Goal: Communication & Community: Participate in discussion

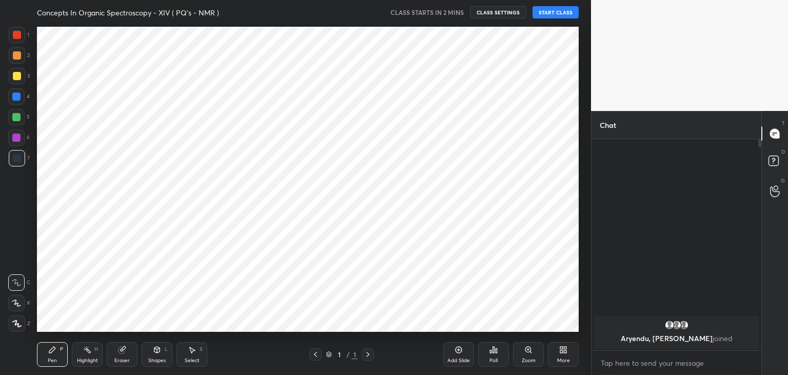
scroll to position [309, 550]
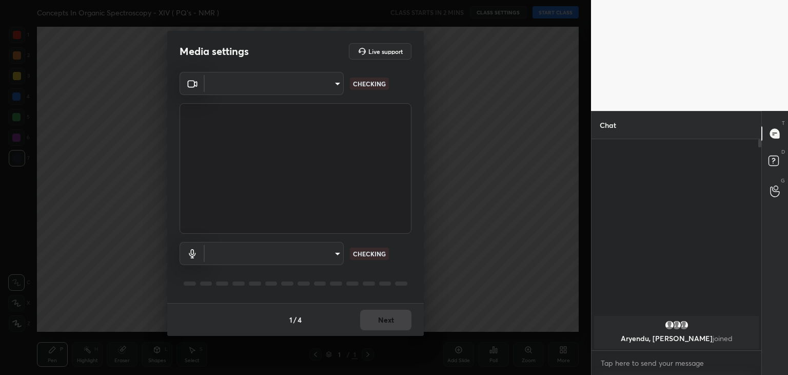
type input "de4106b95c37677a6120efb3dcf24c81f0ccba0b1220b41a6e765030ece4eabf"
type input "default"
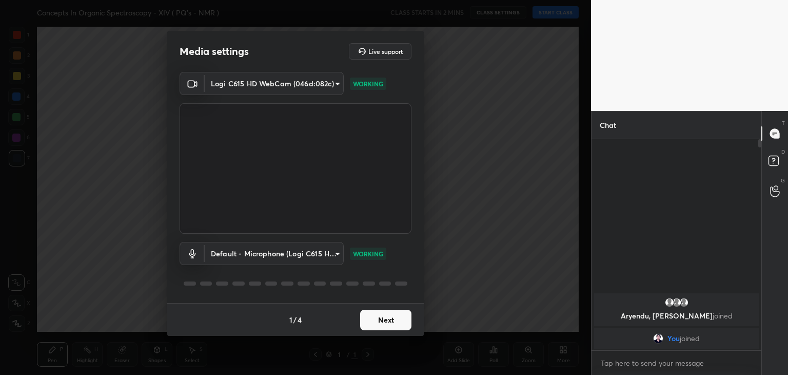
click at [371, 320] on button "Next" at bounding box center [385, 319] width 51 height 21
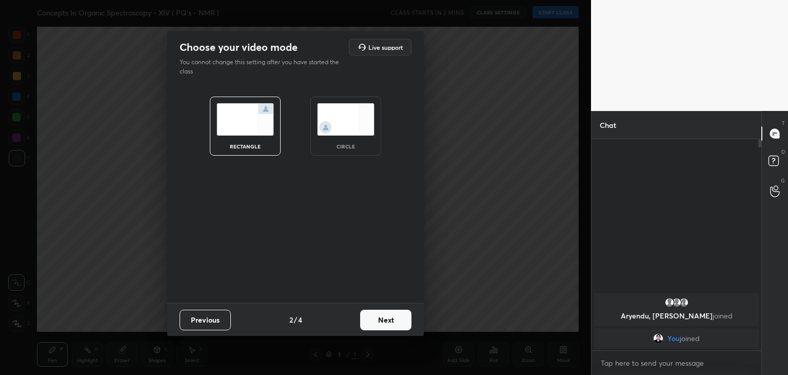
click at [342, 118] on img at bounding box center [345, 119] width 57 height 32
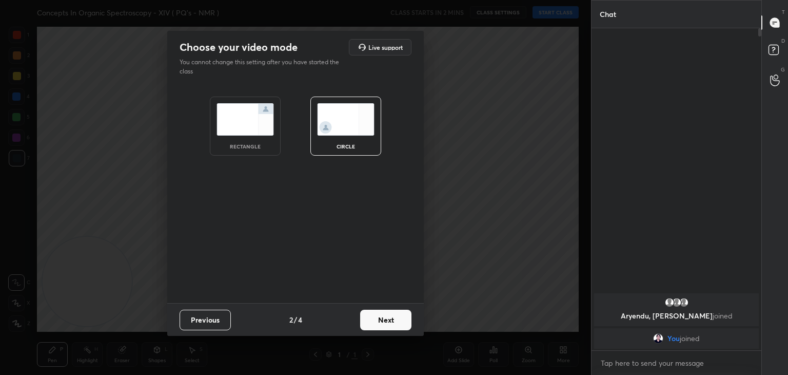
click at [390, 320] on button "Next" at bounding box center [385, 319] width 51 height 21
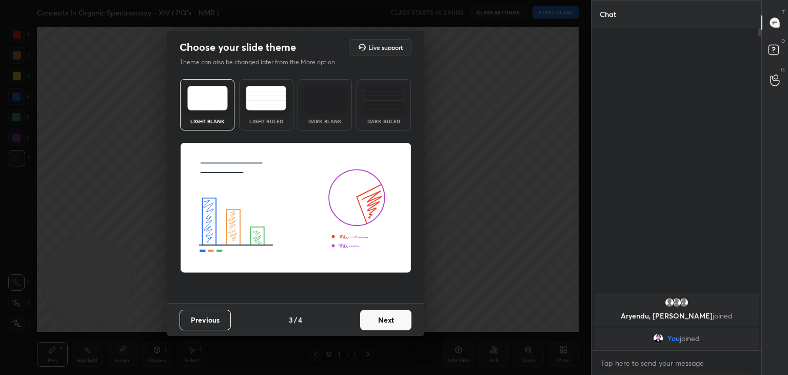
click at [390, 320] on button "Next" at bounding box center [385, 319] width 51 height 21
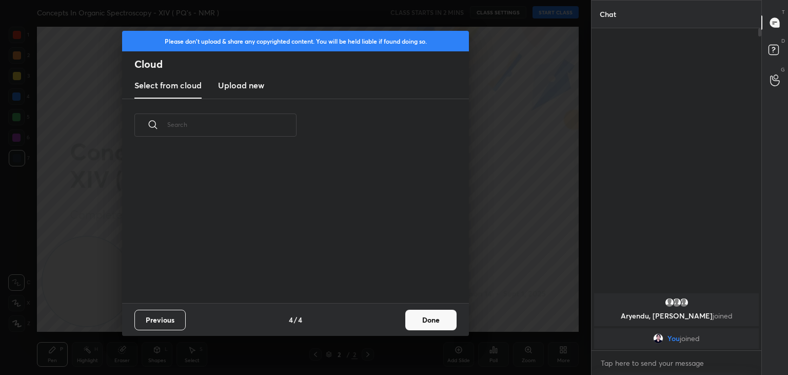
scroll to position [152, 329]
click at [243, 86] on h3 "Upload new" at bounding box center [241, 85] width 46 height 12
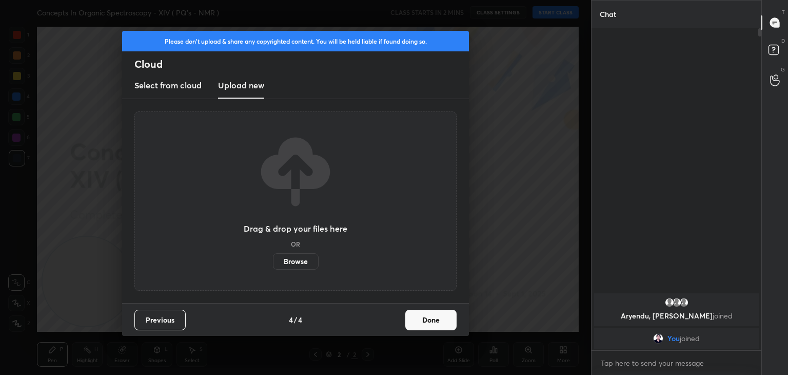
click at [289, 259] on label "Browse" at bounding box center [296, 261] width 46 height 16
click at [273, 259] on input "Browse" at bounding box center [273, 261] width 0 height 16
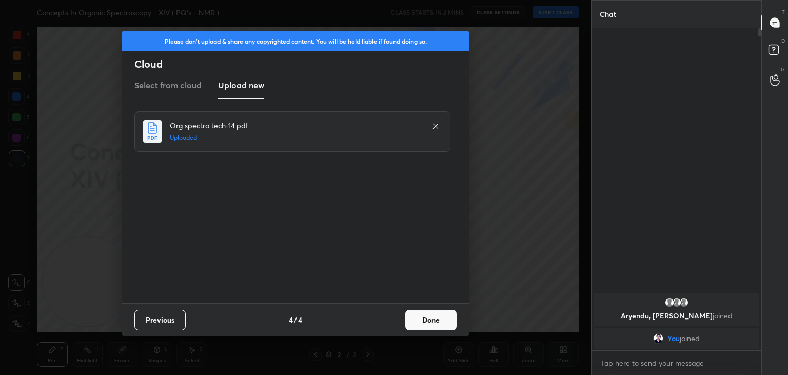
click at [419, 319] on button "Done" at bounding box center [430, 319] width 51 height 21
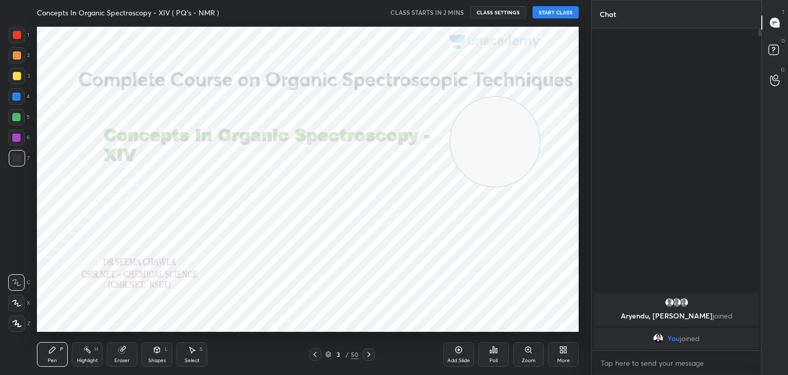
drag, startPoint x: 82, startPoint y: 303, endPoint x: 493, endPoint y: 162, distance: 434.1
click at [493, 162] on video at bounding box center [495, 141] width 89 height 89
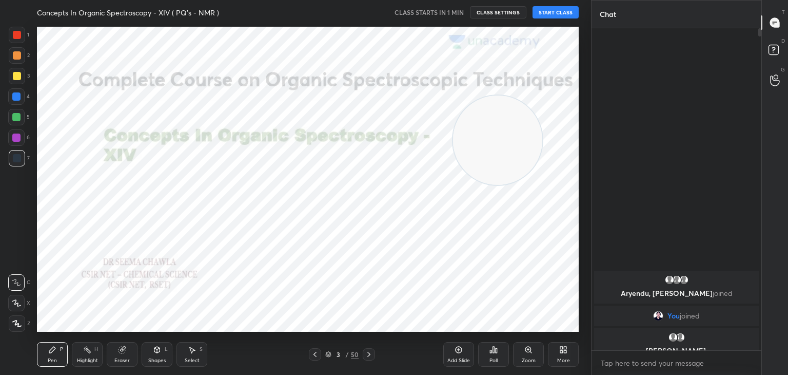
click at [554, 10] on button "START CLASS" at bounding box center [556, 12] width 46 height 12
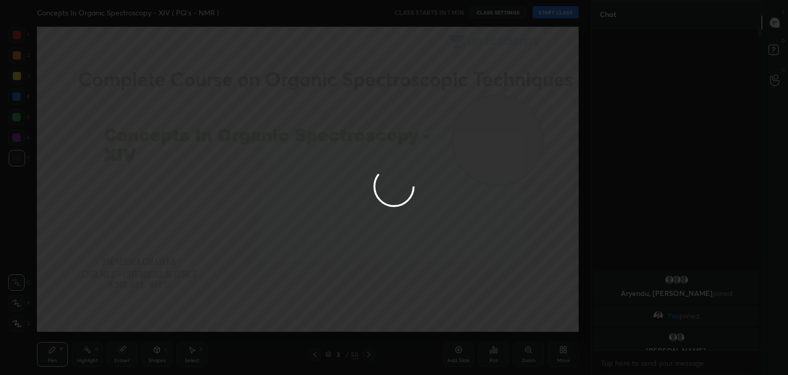
type textarea "x"
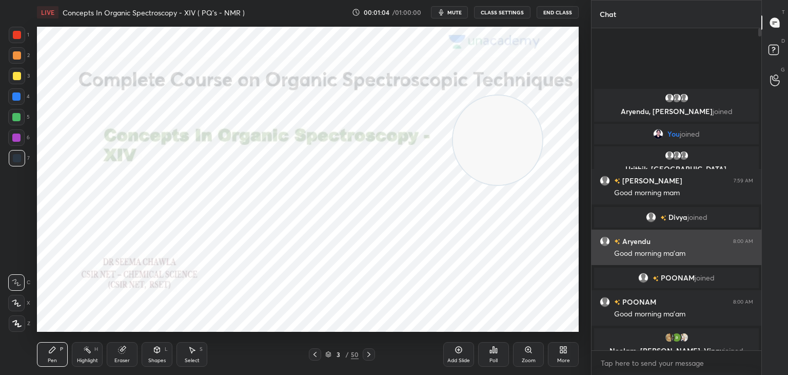
click at [640, 240] on h6 "Aryendu" at bounding box center [635, 241] width 30 height 11
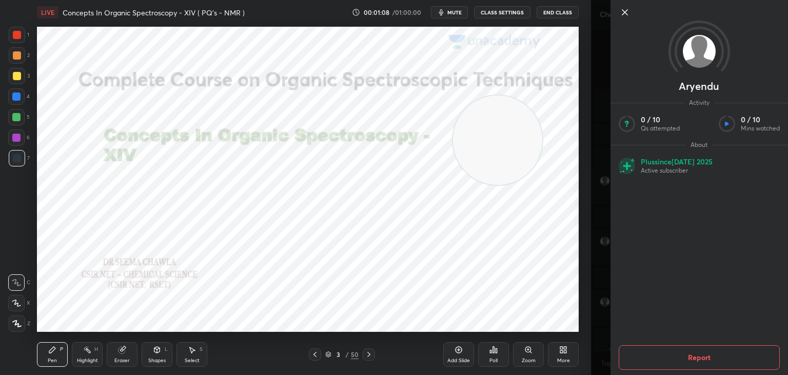
click at [625, 13] on icon at bounding box center [625, 12] width 12 height 12
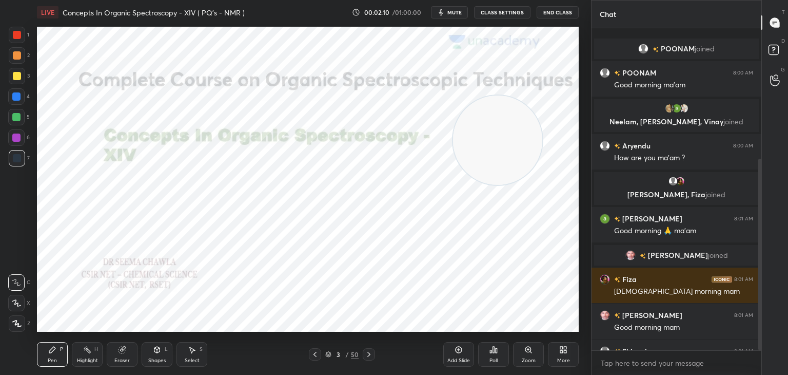
scroll to position [220, 0]
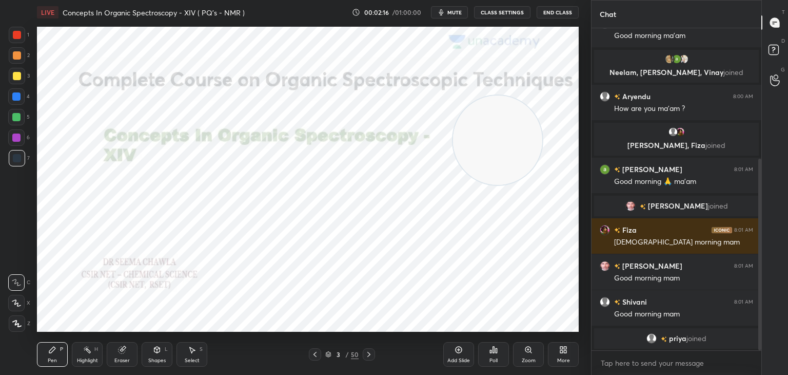
click at [368, 355] on icon at bounding box center [369, 354] width 8 height 8
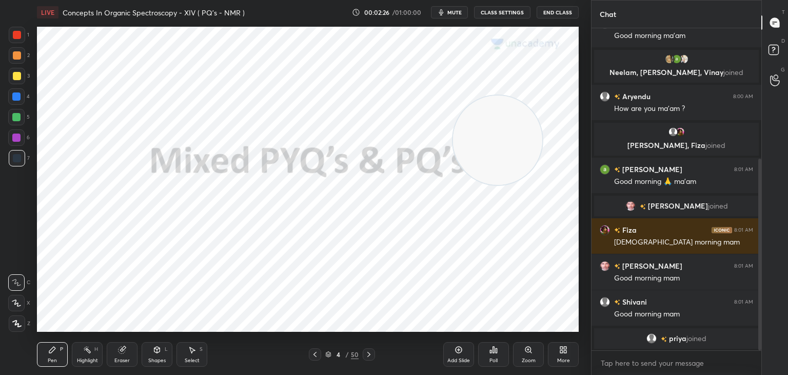
scroll to position [240, 0]
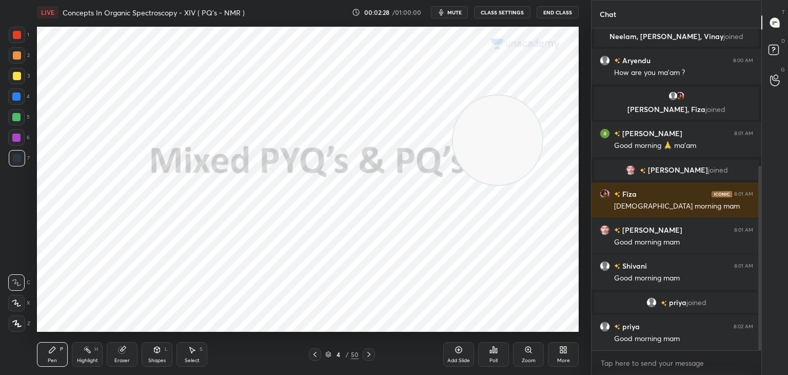
click at [370, 352] on icon at bounding box center [369, 354] width 8 height 8
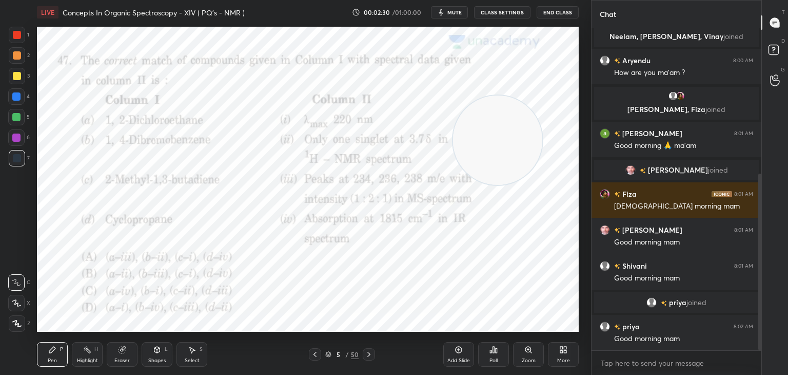
scroll to position [265, 0]
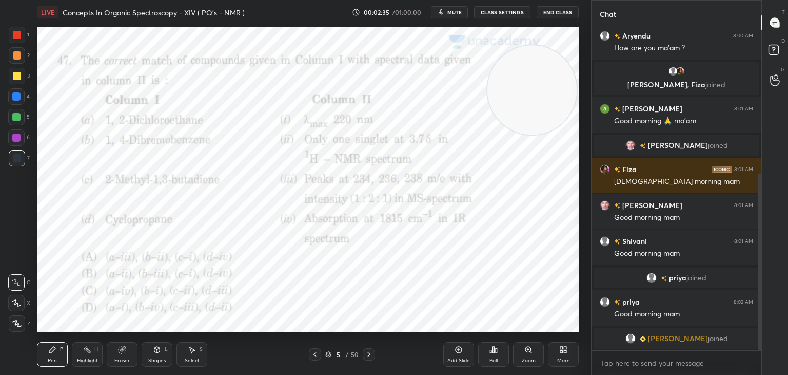
click at [496, 347] on icon at bounding box center [494, 349] width 8 height 8
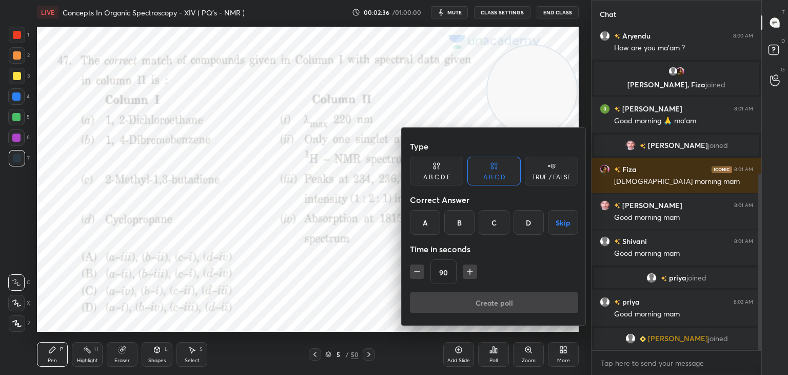
click at [468, 269] on icon "button" at bounding box center [470, 271] width 10 height 10
click at [470, 268] on icon "button" at bounding box center [475, 271] width 10 height 10
type input "120"
click at [457, 220] on div "B" at bounding box center [459, 222] width 30 height 25
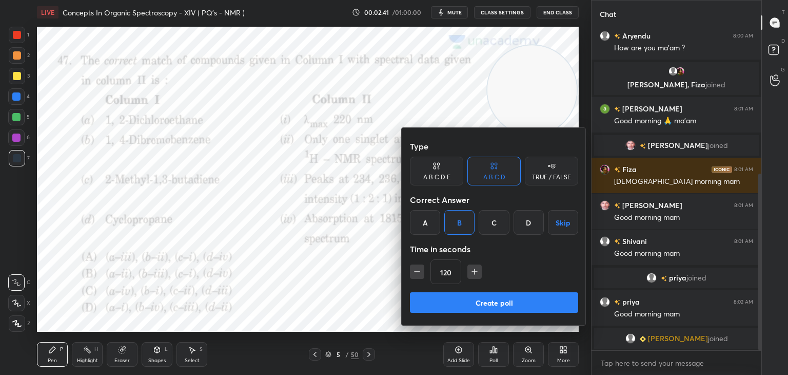
click at [506, 300] on button "Create poll" at bounding box center [494, 302] width 168 height 21
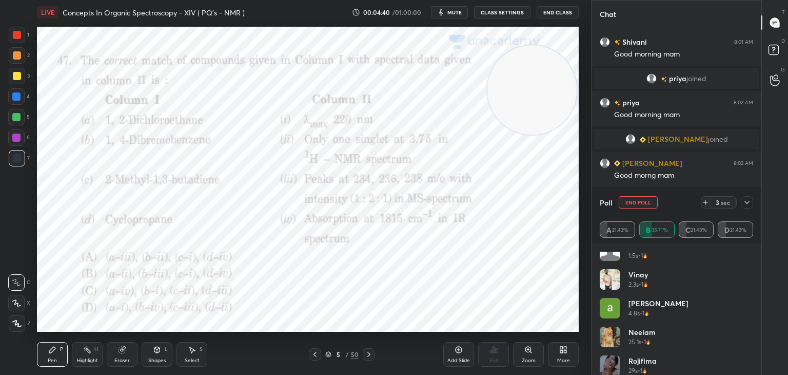
scroll to position [0, 0]
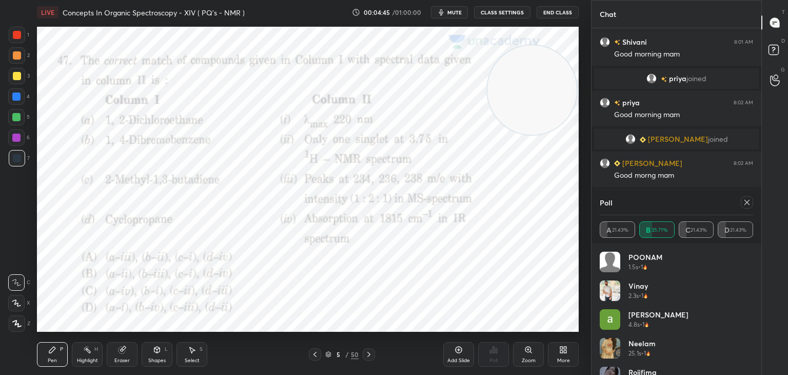
click at [747, 204] on icon at bounding box center [747, 202] width 8 height 8
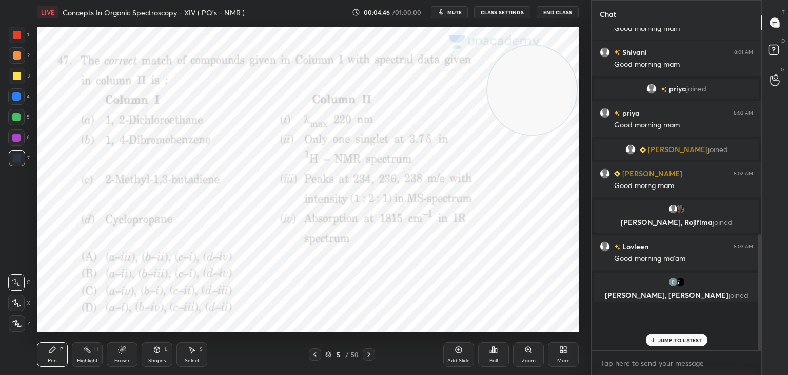
scroll to position [317, 167]
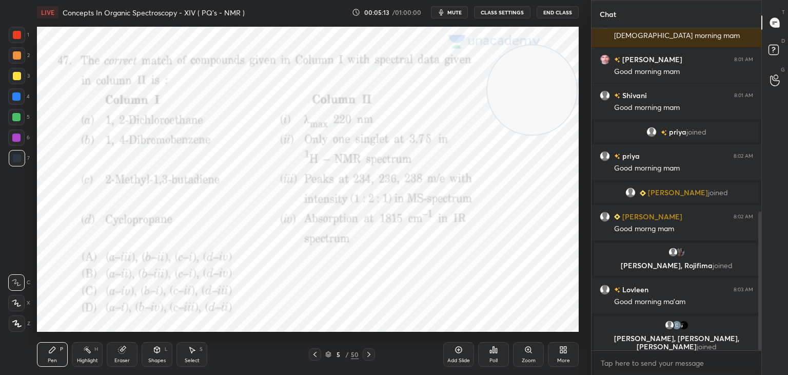
click at [16, 37] on div at bounding box center [17, 35] width 8 height 8
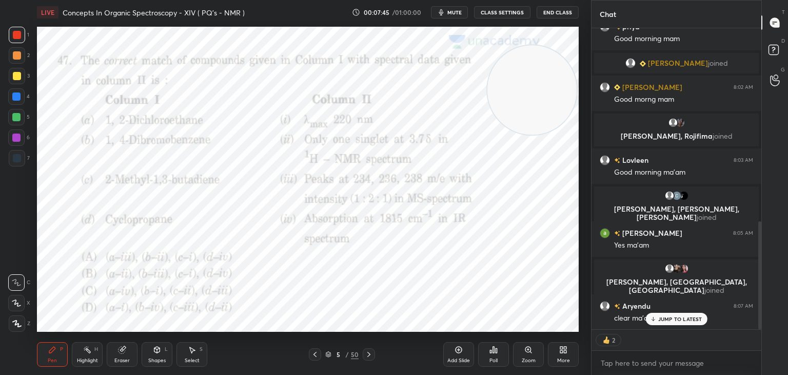
scroll to position [576, 0]
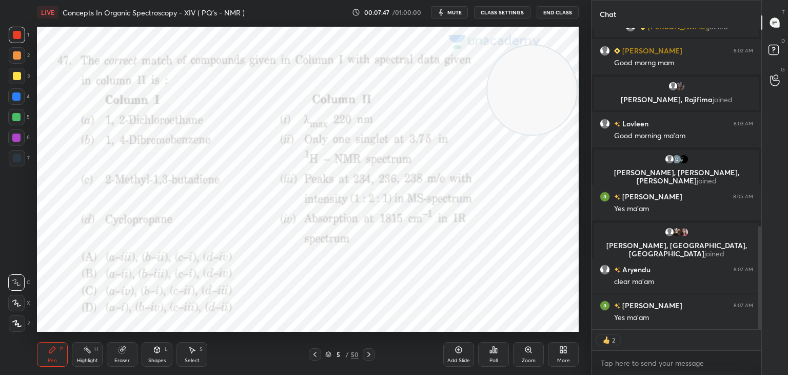
click at [368, 353] on icon at bounding box center [369, 354] width 8 height 8
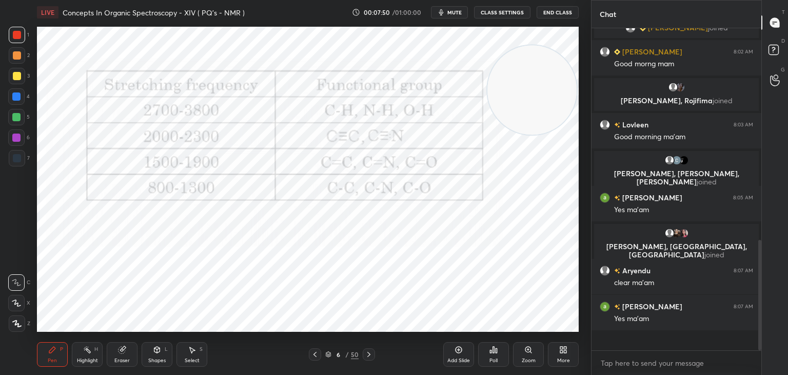
scroll to position [319, 167]
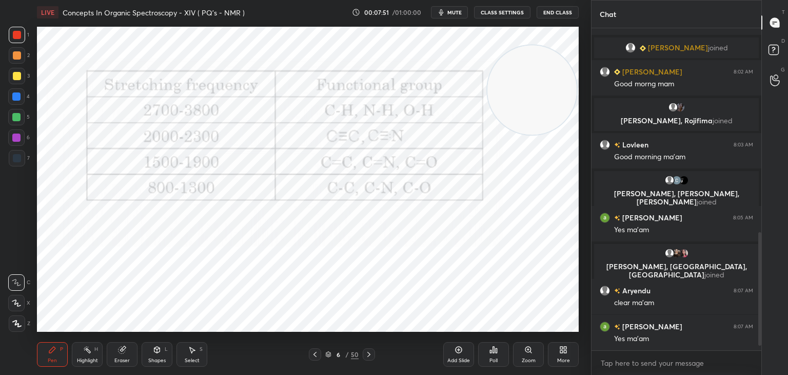
click at [370, 354] on icon at bounding box center [369, 354] width 8 height 8
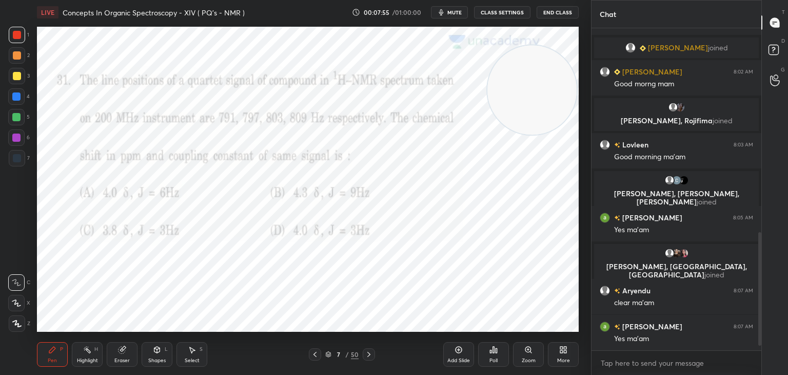
click at [497, 351] on icon at bounding box center [497, 350] width 2 height 5
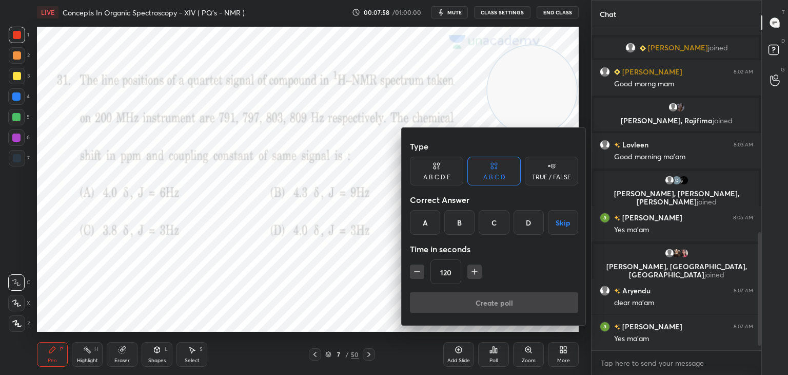
click at [426, 217] on div "A" at bounding box center [425, 222] width 30 height 25
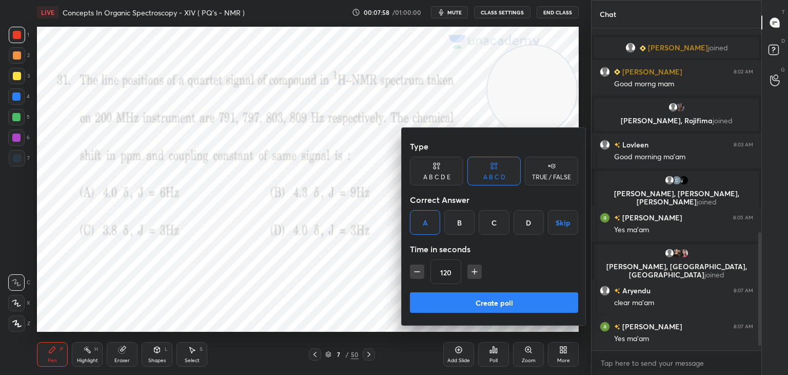
click at [466, 305] on button "Create poll" at bounding box center [494, 302] width 168 height 21
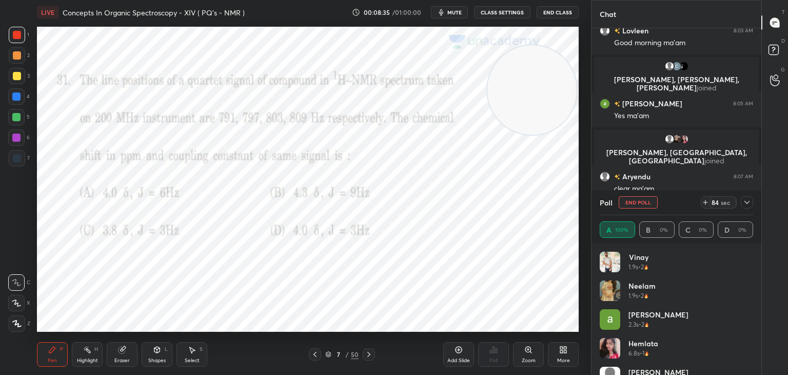
scroll to position [697, 0]
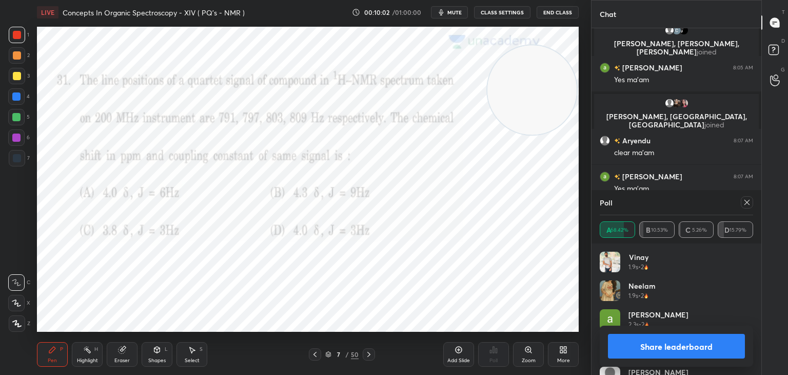
click at [747, 200] on icon at bounding box center [747, 202] width 8 height 8
type textarea "x"
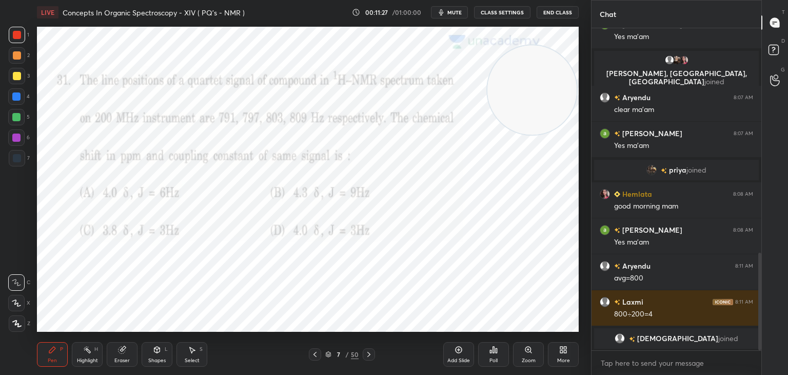
scroll to position [752, 0]
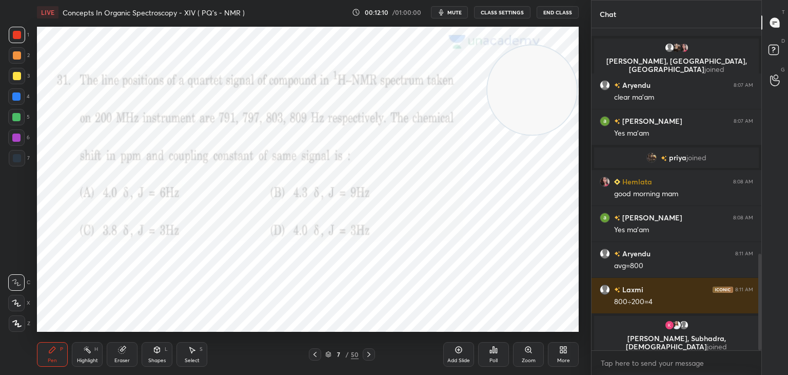
click at [370, 353] on icon at bounding box center [369, 354] width 8 height 8
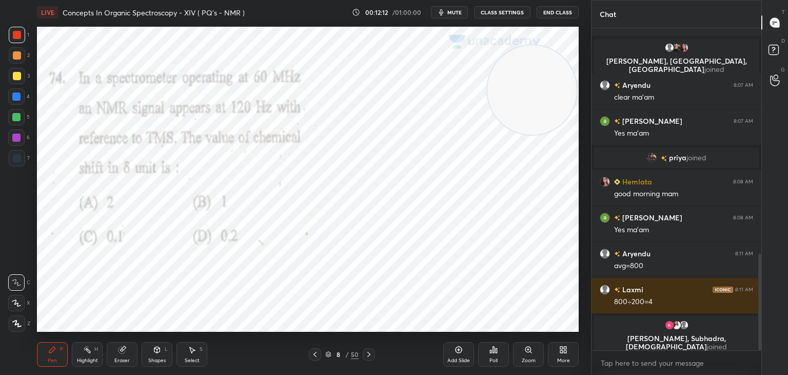
click at [493, 347] on icon at bounding box center [494, 349] width 2 height 6
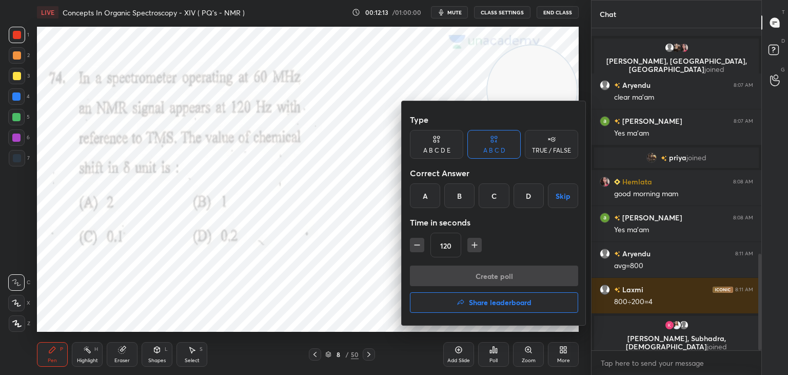
click at [417, 238] on button "button" at bounding box center [417, 245] width 14 height 14
click at [418, 245] on icon "button" at bounding box center [417, 245] width 10 height 10
type input "90"
click at [422, 196] on div "A" at bounding box center [425, 195] width 30 height 25
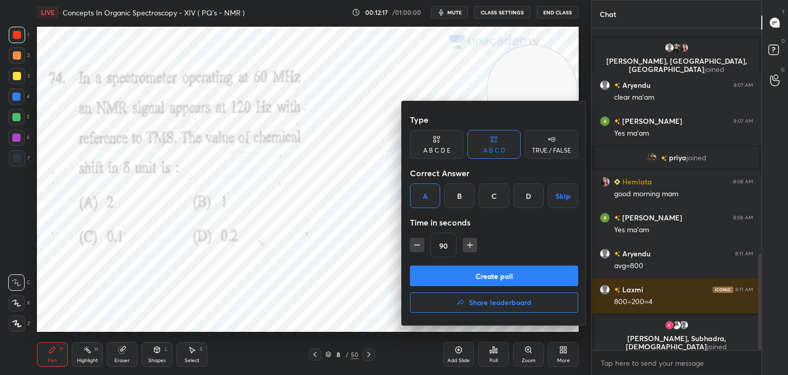
click at [448, 276] on button "Create poll" at bounding box center [494, 275] width 168 height 21
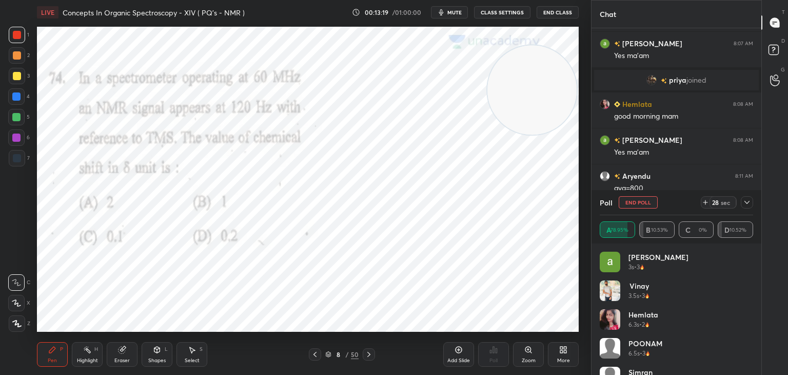
scroll to position [814, 0]
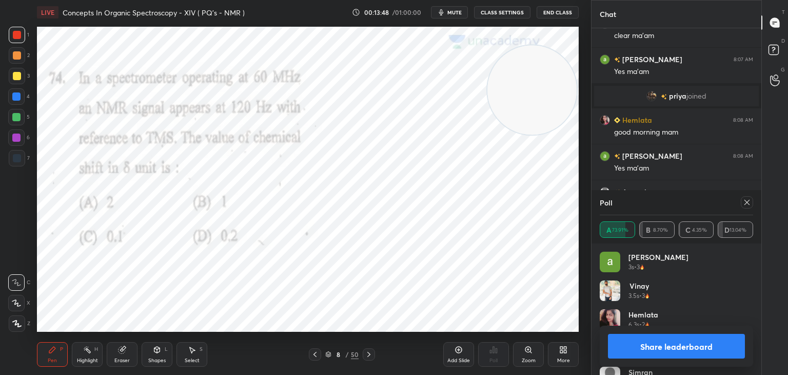
click at [748, 200] on icon at bounding box center [747, 202] width 8 height 8
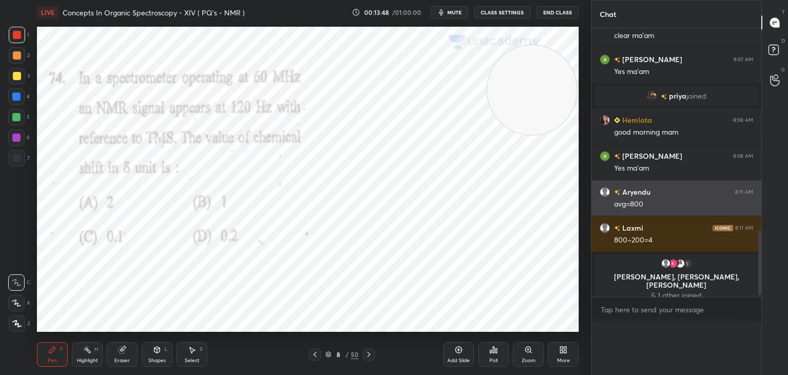
scroll to position [802, 0]
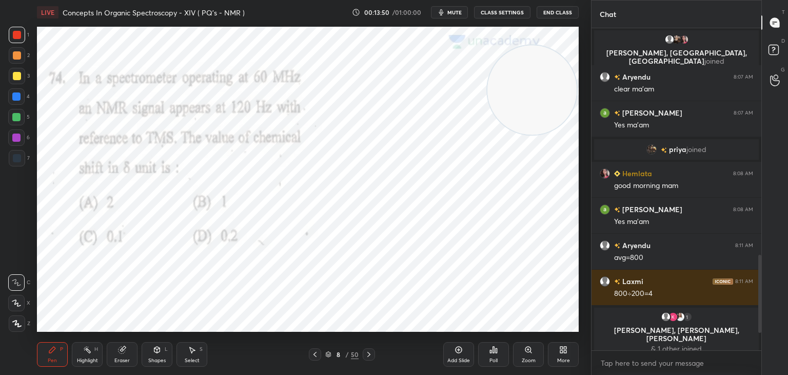
click at [315, 351] on icon at bounding box center [315, 354] width 8 height 8
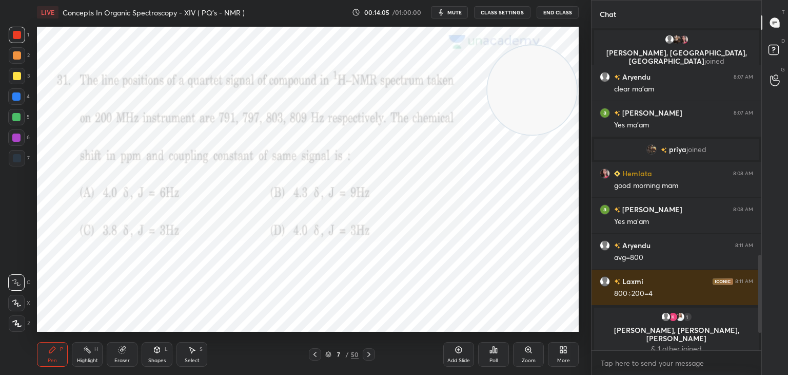
click at [369, 354] on icon at bounding box center [369, 354] width 8 height 8
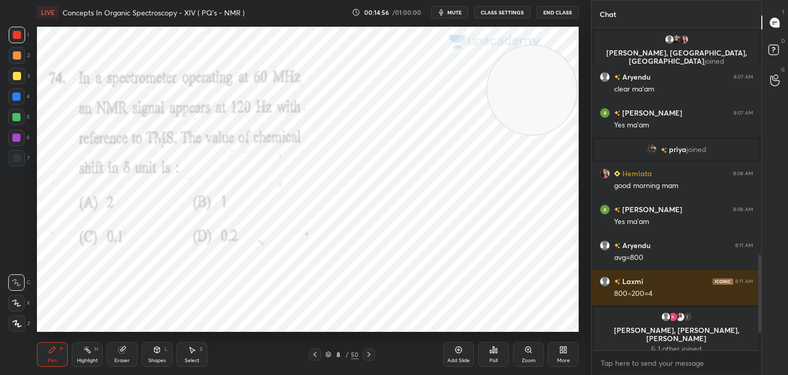
scroll to position [4, 3]
click at [371, 352] on icon at bounding box center [369, 354] width 8 height 8
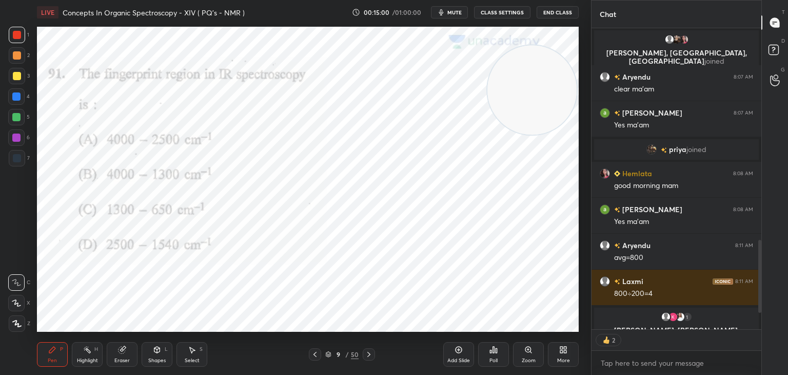
type textarea "x"
click at [498, 349] on div "Poll" at bounding box center [493, 354] width 31 height 25
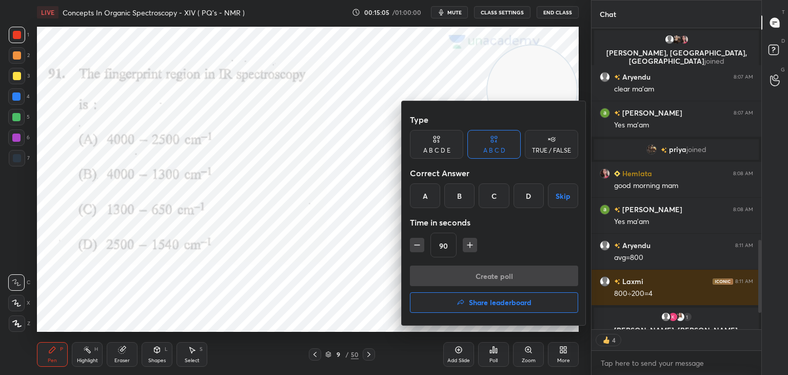
click at [423, 243] on button "button" at bounding box center [417, 245] width 14 height 14
click at [417, 243] on icon "button" at bounding box center [417, 245] width 10 height 10
type input "60"
click at [499, 193] on div "C" at bounding box center [494, 195] width 30 height 25
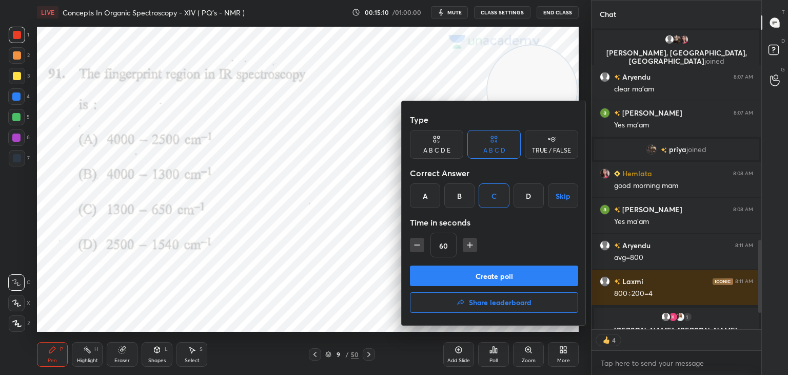
click at [456, 269] on button "Create poll" at bounding box center [494, 275] width 168 height 21
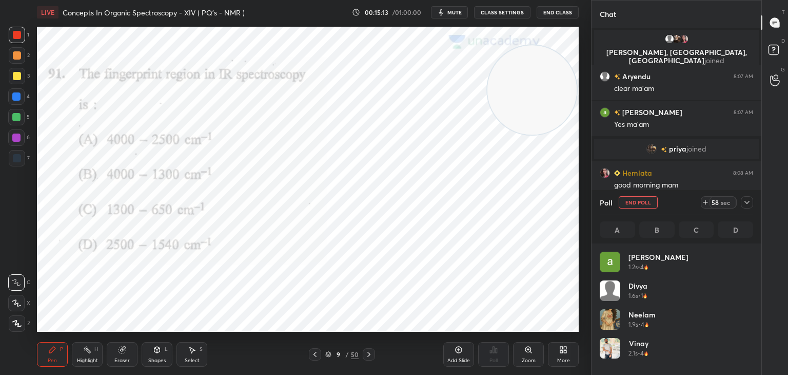
scroll to position [120, 150]
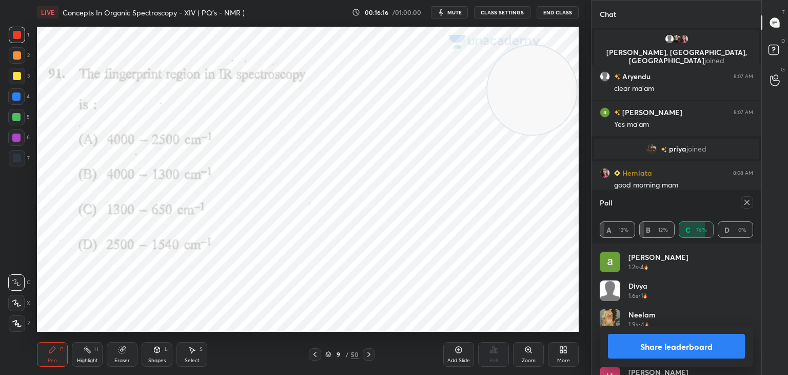
click at [749, 204] on icon at bounding box center [747, 202] width 5 height 5
type textarea "x"
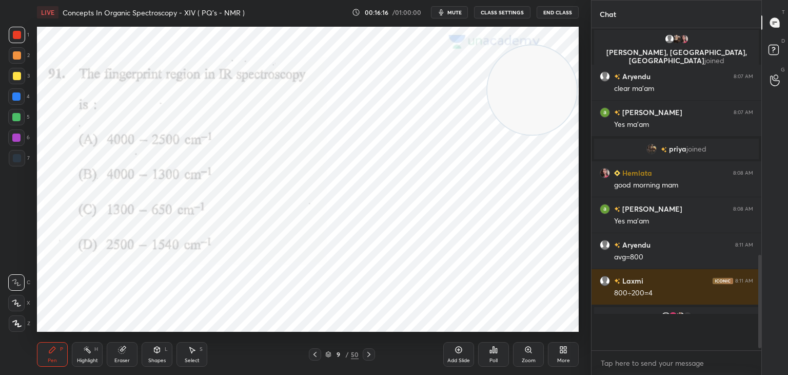
scroll to position [318, 167]
click at [372, 352] on icon at bounding box center [369, 354] width 8 height 8
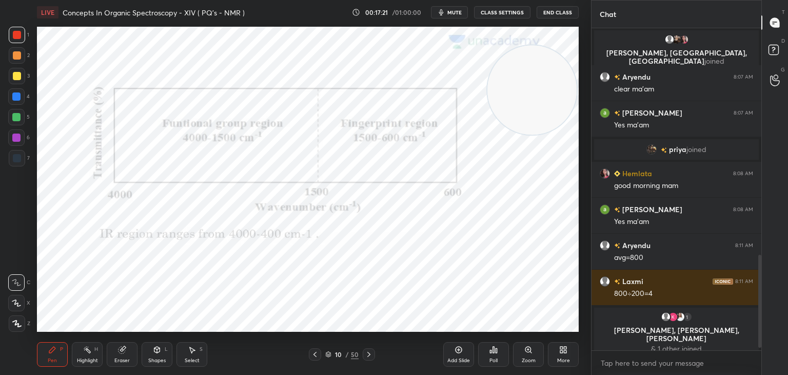
click at [372, 352] on icon at bounding box center [369, 354] width 8 height 8
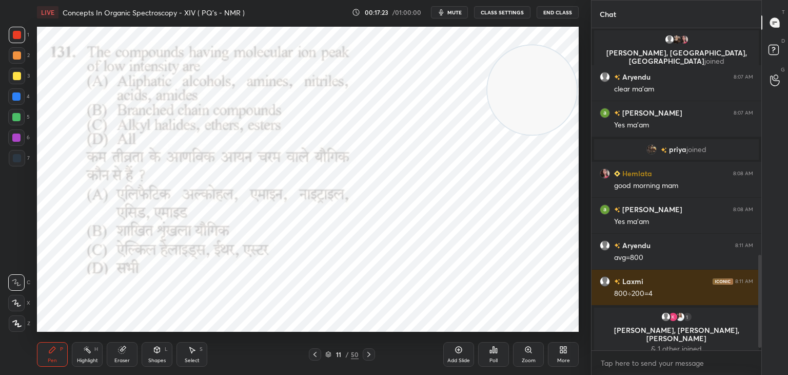
click at [497, 347] on icon at bounding box center [494, 349] width 8 height 8
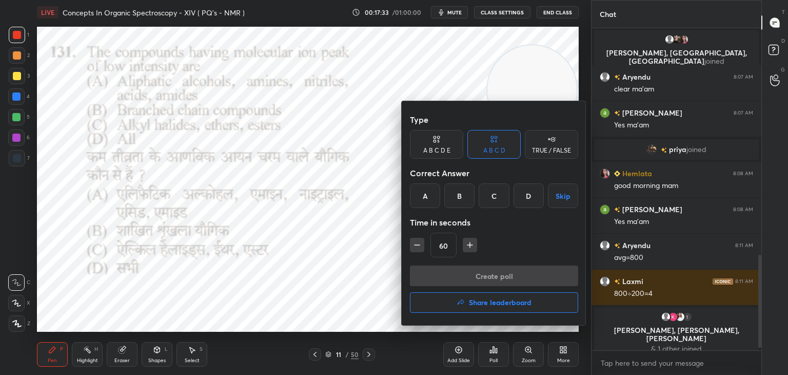
click at [530, 192] on div "D" at bounding box center [529, 195] width 30 height 25
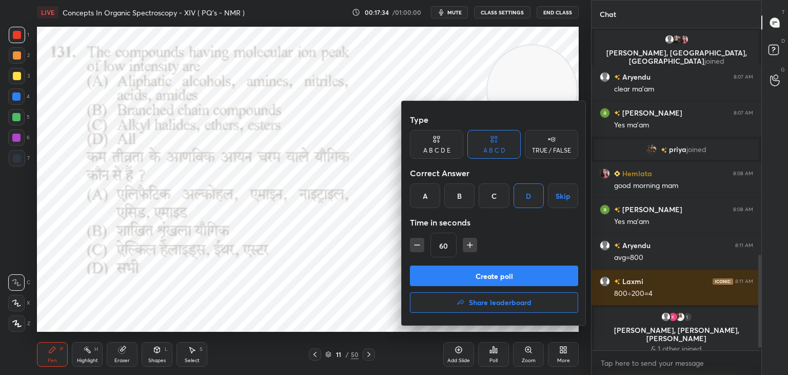
click at [472, 243] on icon "button" at bounding box center [470, 245] width 10 height 10
click at [415, 242] on icon "button" at bounding box center [417, 245] width 10 height 10
type input "75"
click at [453, 273] on button "Create poll" at bounding box center [494, 275] width 168 height 21
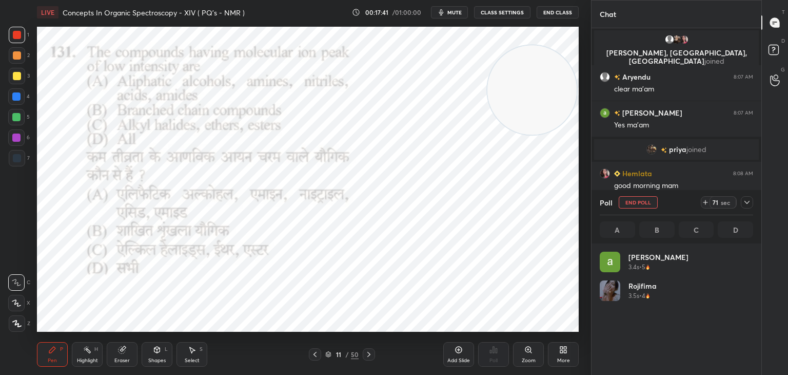
scroll to position [120, 150]
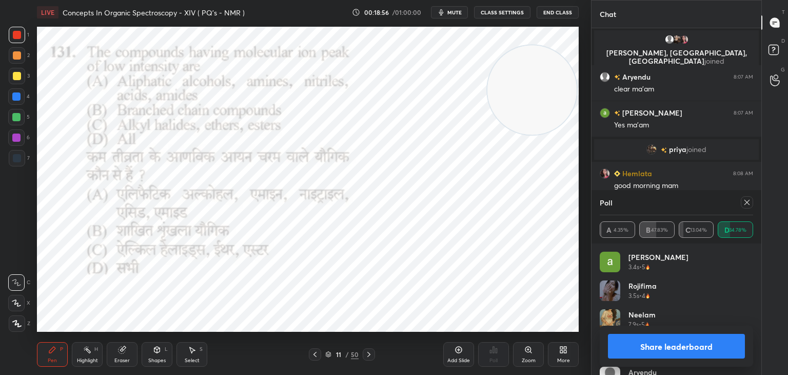
click at [746, 200] on icon at bounding box center [747, 202] width 8 height 8
type textarea "x"
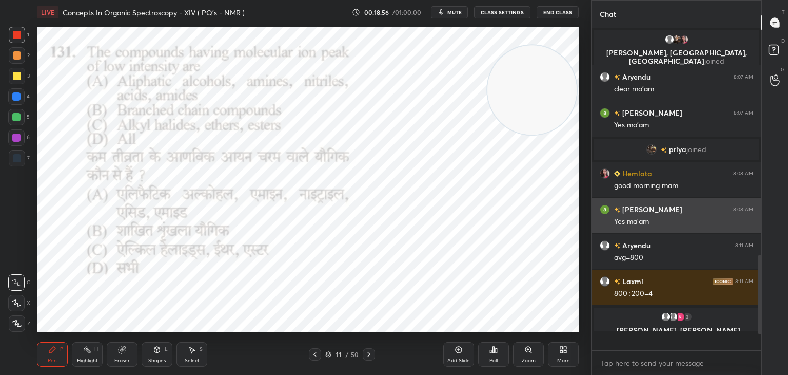
scroll to position [217, 167]
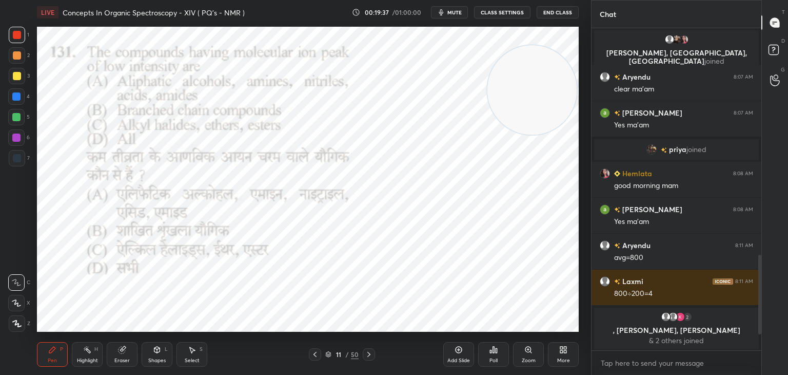
click at [374, 354] on div at bounding box center [369, 354] width 12 height 12
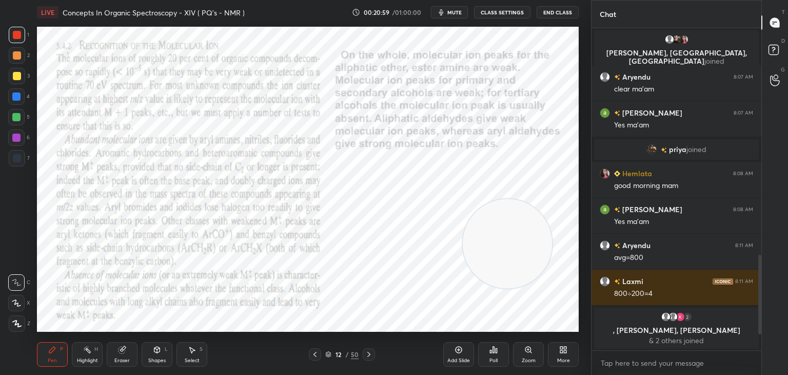
click at [370, 351] on icon at bounding box center [369, 354] width 8 height 8
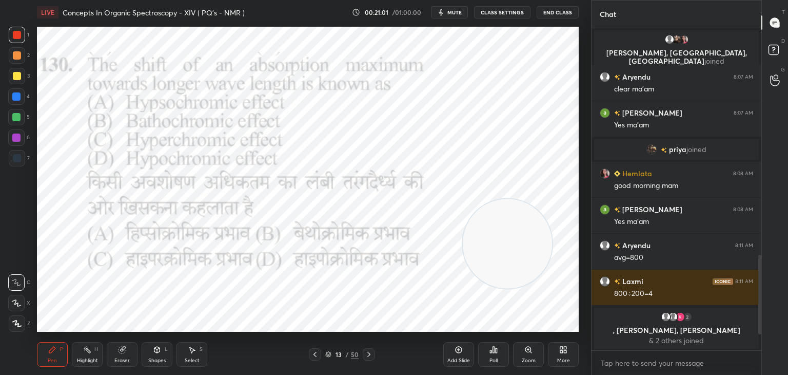
click at [498, 354] on div "Poll" at bounding box center [493, 354] width 31 height 25
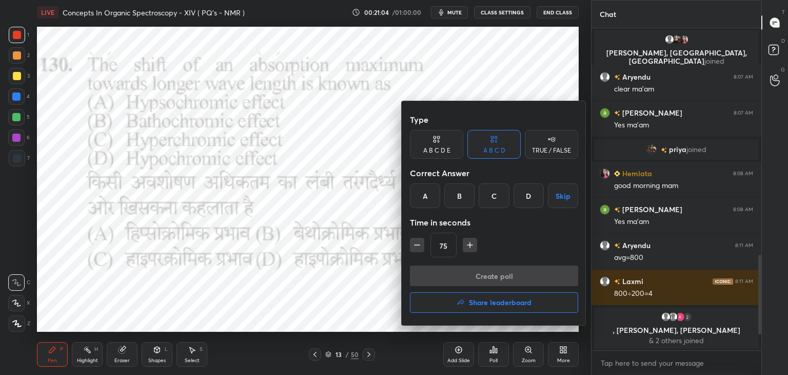
click at [458, 189] on div "B" at bounding box center [459, 195] width 30 height 25
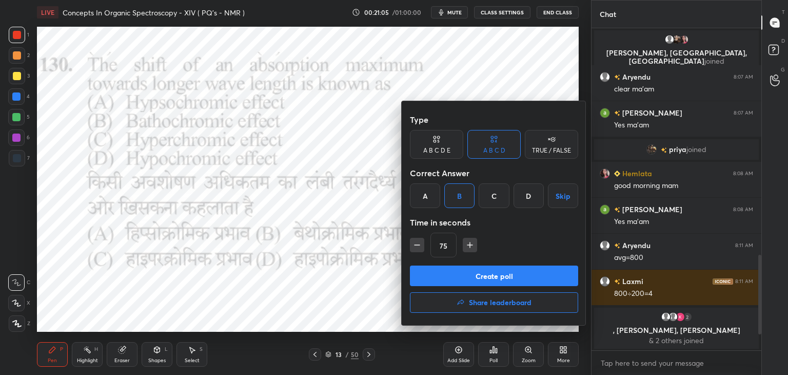
click at [416, 242] on icon "button" at bounding box center [417, 245] width 10 height 10
type input "60"
click at [432, 276] on button "Create poll" at bounding box center [494, 275] width 168 height 21
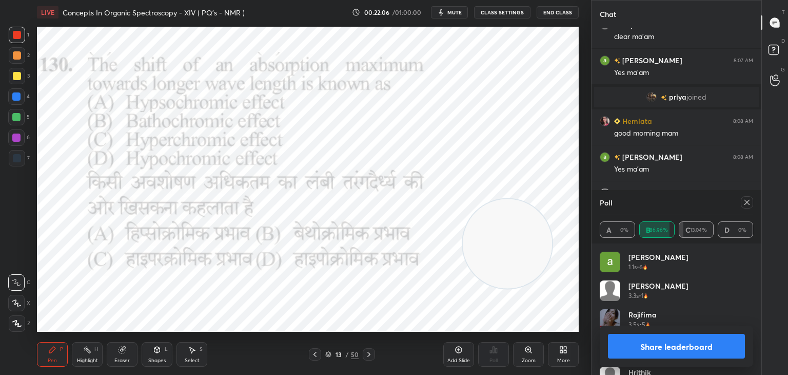
scroll to position [798, 0]
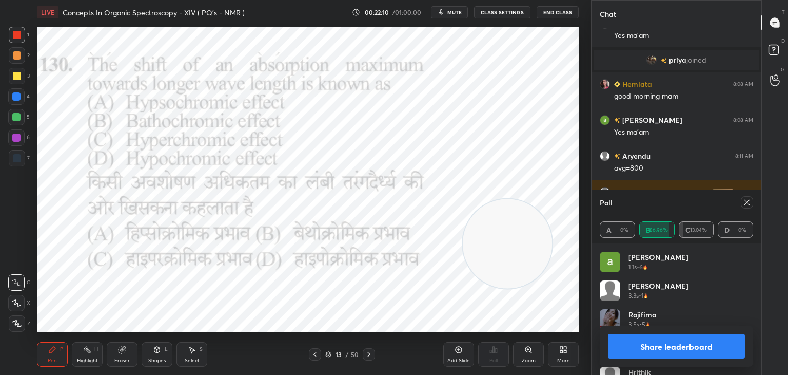
click at [746, 202] on icon at bounding box center [747, 202] width 5 height 5
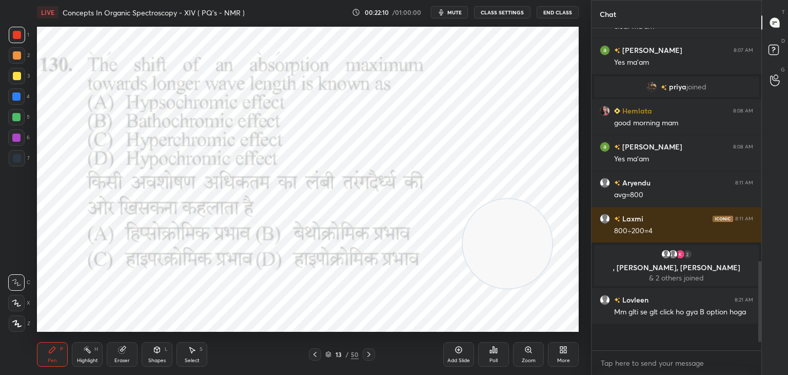
scroll to position [300, 167]
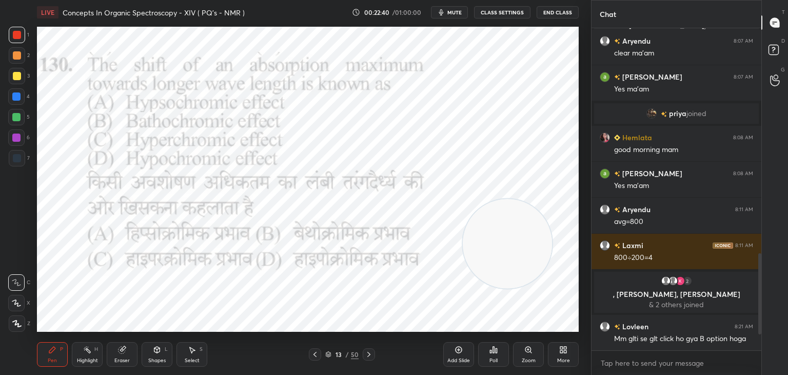
click at [368, 354] on icon at bounding box center [369, 354] width 8 height 8
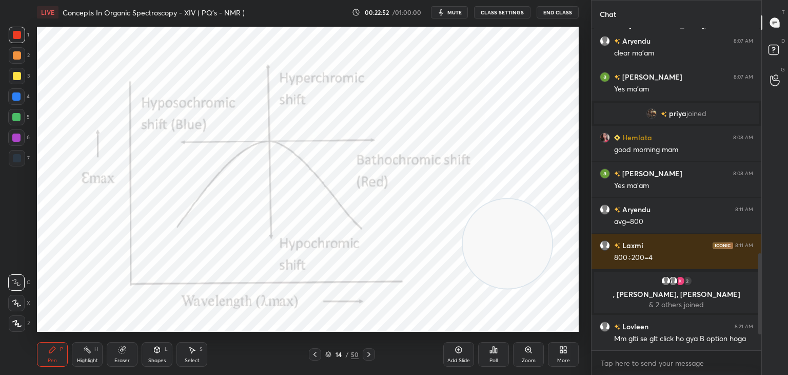
click at [368, 354] on icon at bounding box center [368, 354] width 3 height 5
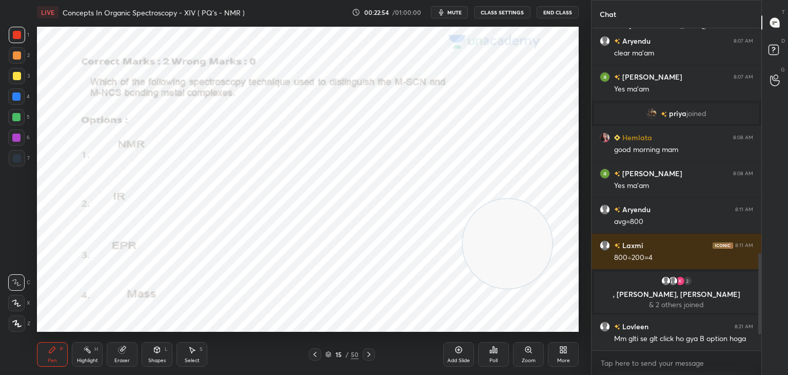
click at [496, 347] on icon at bounding box center [494, 349] width 8 height 8
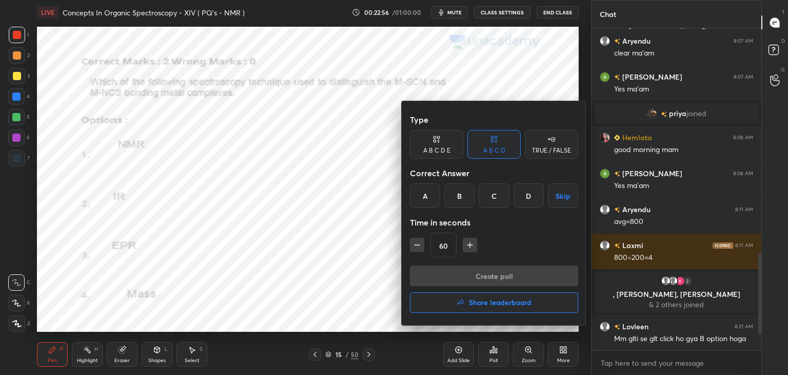
click at [458, 189] on div "B" at bounding box center [459, 195] width 30 height 25
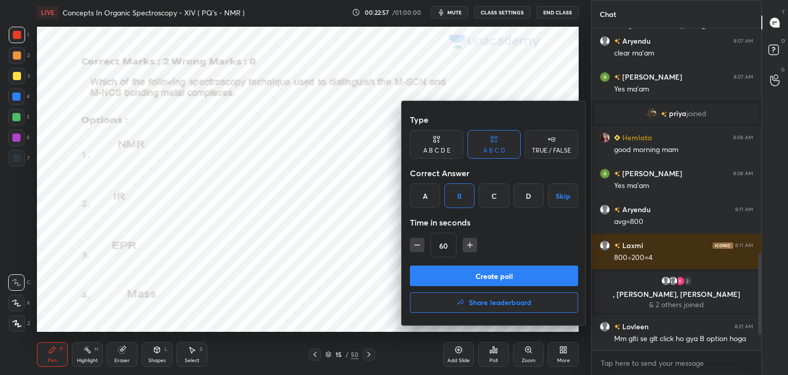
click at [454, 274] on button "Create poll" at bounding box center [494, 275] width 168 height 21
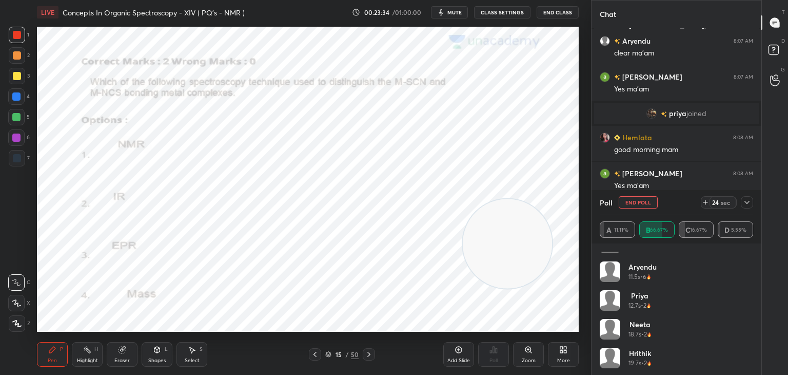
scroll to position [222, 0]
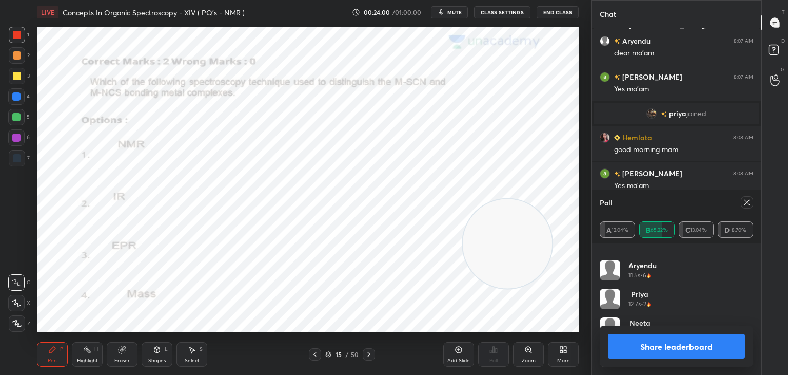
click at [751, 202] on div at bounding box center [747, 202] width 12 height 12
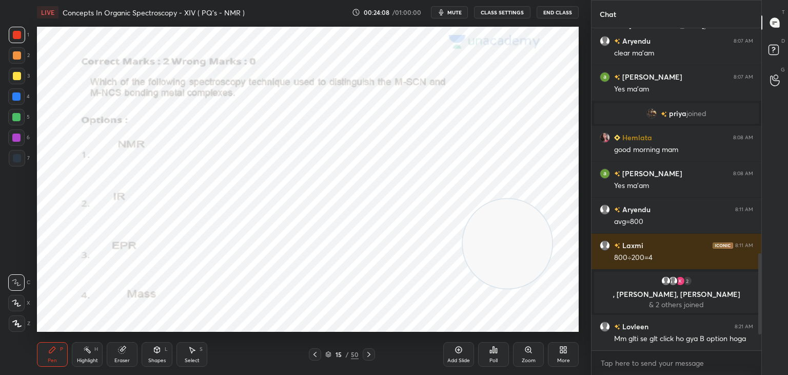
scroll to position [769, 0]
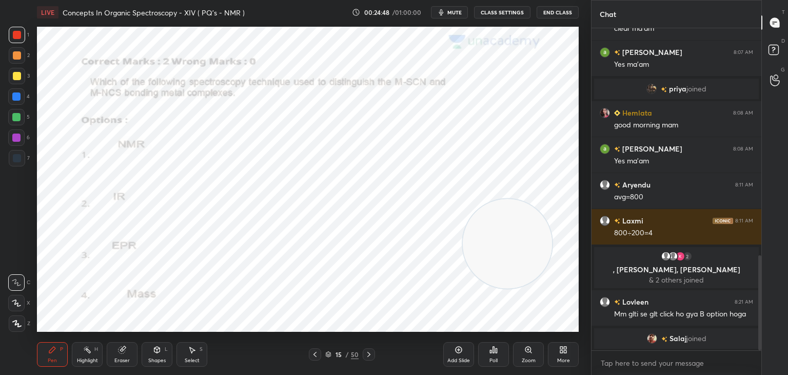
click at [316, 352] on icon at bounding box center [315, 354] width 3 height 5
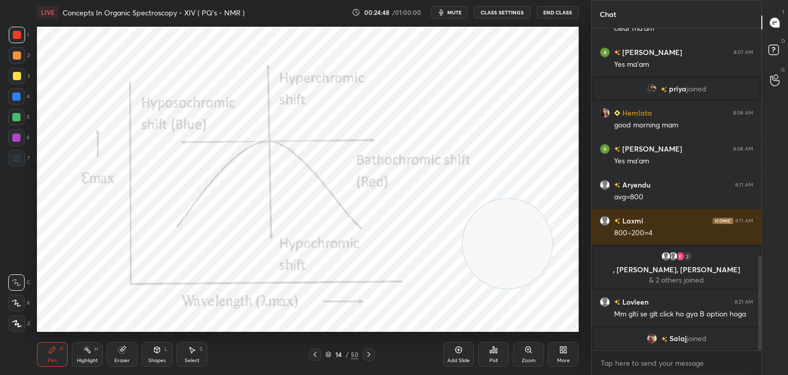
click at [316, 352] on icon at bounding box center [315, 354] width 3 height 5
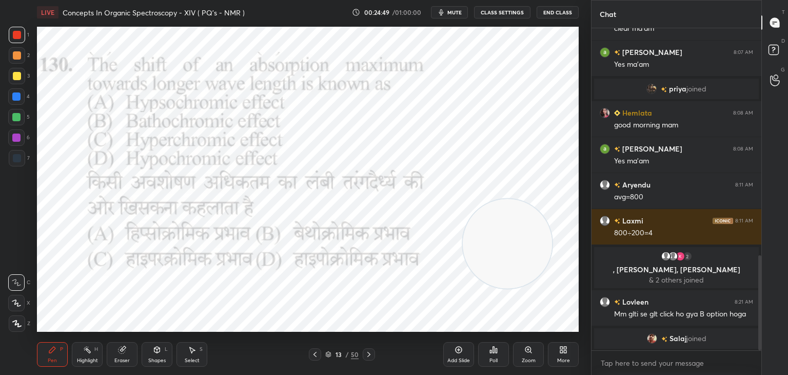
click at [316, 352] on icon at bounding box center [315, 354] width 8 height 8
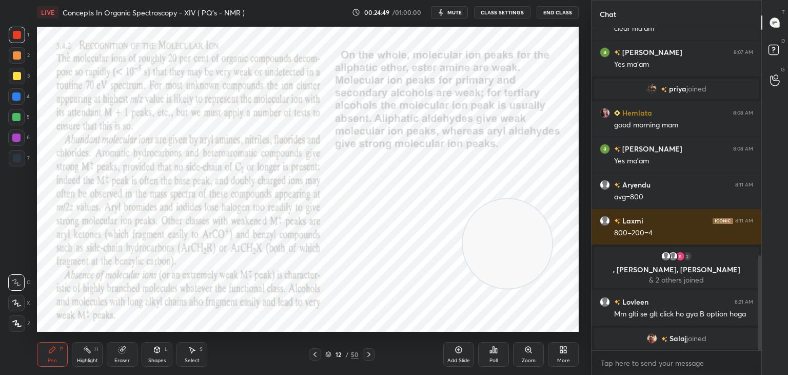
click at [316, 352] on icon at bounding box center [315, 354] width 8 height 8
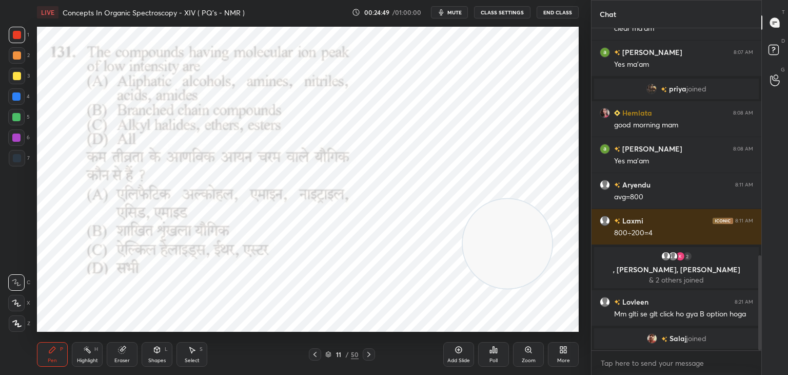
click at [316, 353] on icon at bounding box center [315, 354] width 8 height 8
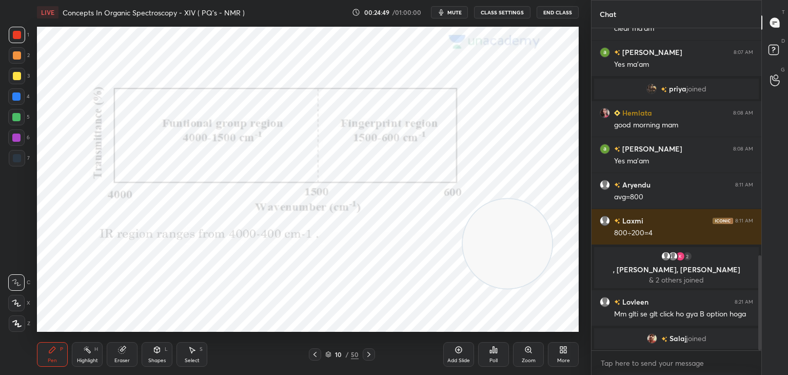
click at [316, 353] on icon at bounding box center [315, 354] width 8 height 8
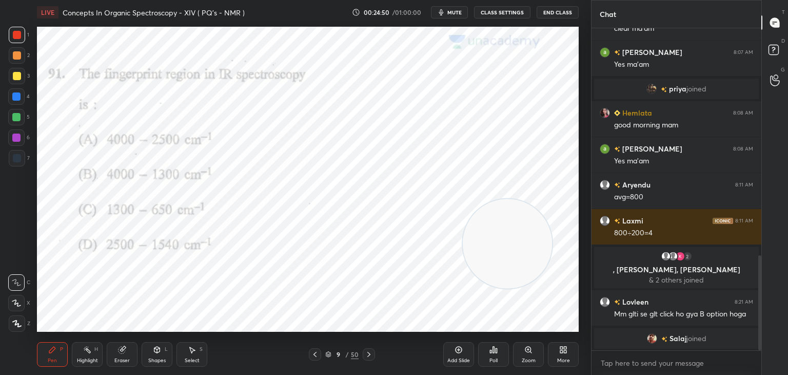
click at [316, 353] on icon at bounding box center [315, 354] width 3 height 5
click at [316, 353] on icon at bounding box center [315, 354] width 8 height 8
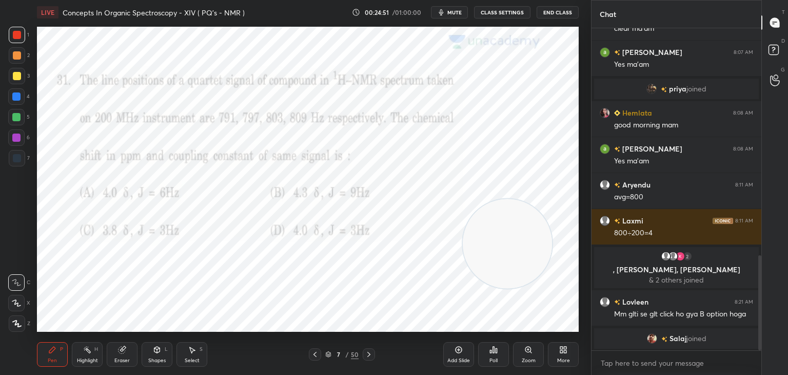
click at [316, 352] on icon at bounding box center [315, 354] width 3 height 5
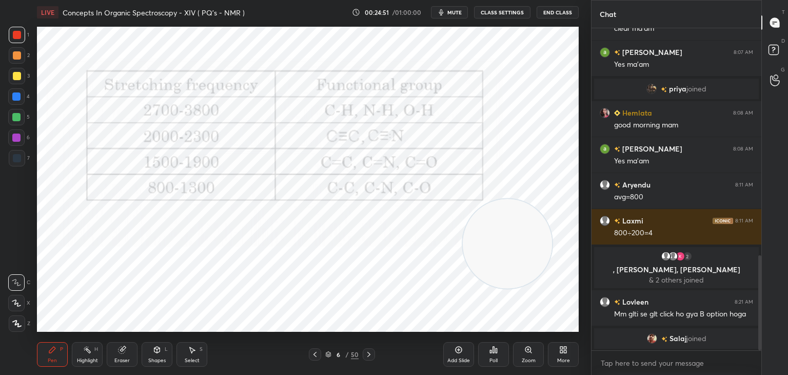
click at [316, 352] on icon at bounding box center [315, 354] width 3 height 5
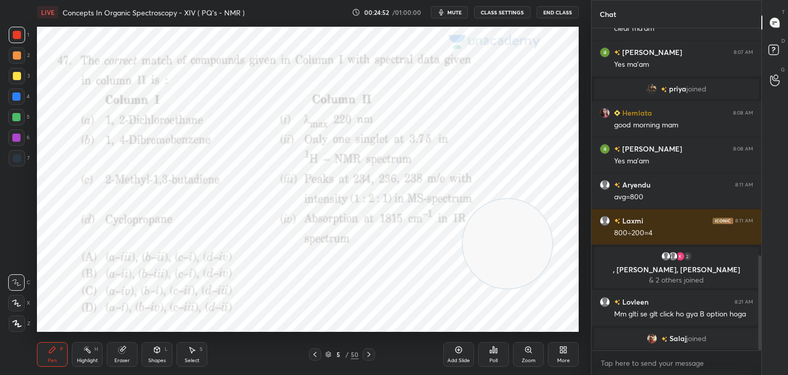
click at [371, 350] on icon at bounding box center [369, 354] width 8 height 8
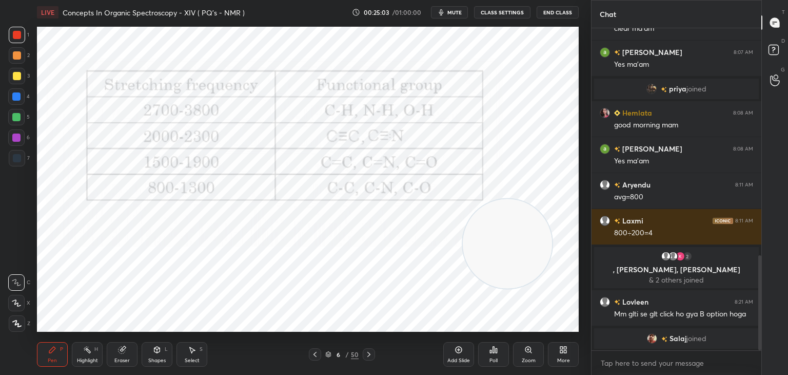
click at [370, 353] on icon at bounding box center [369, 354] width 8 height 8
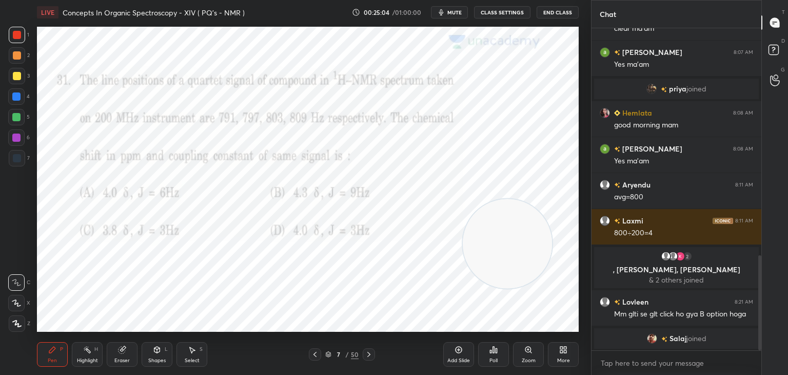
click at [370, 352] on icon at bounding box center [369, 354] width 8 height 8
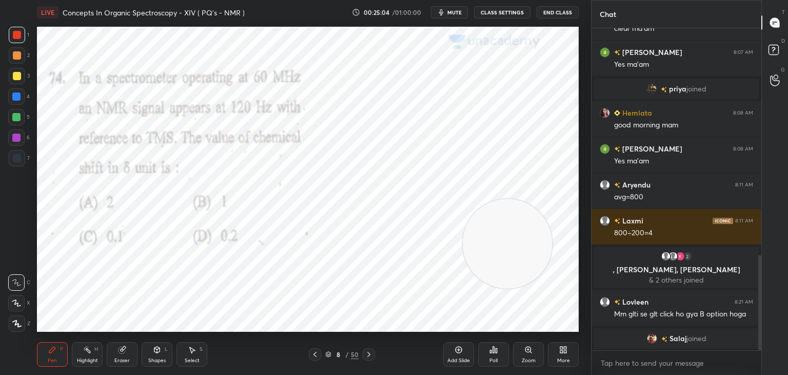
click at [370, 353] on icon at bounding box center [369, 354] width 8 height 8
click at [371, 353] on icon at bounding box center [369, 354] width 8 height 8
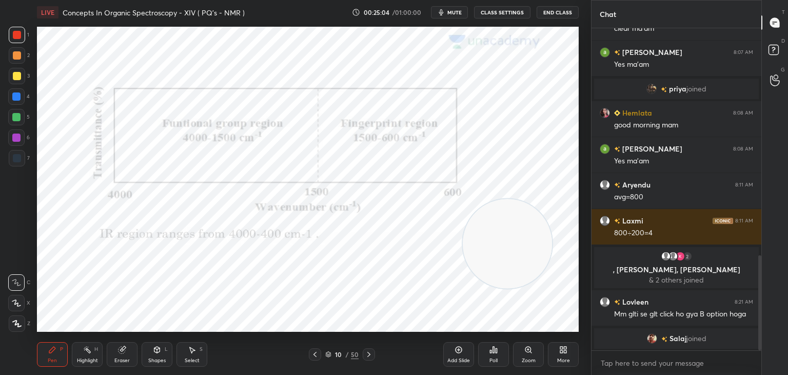
click at [371, 352] on icon at bounding box center [369, 354] width 8 height 8
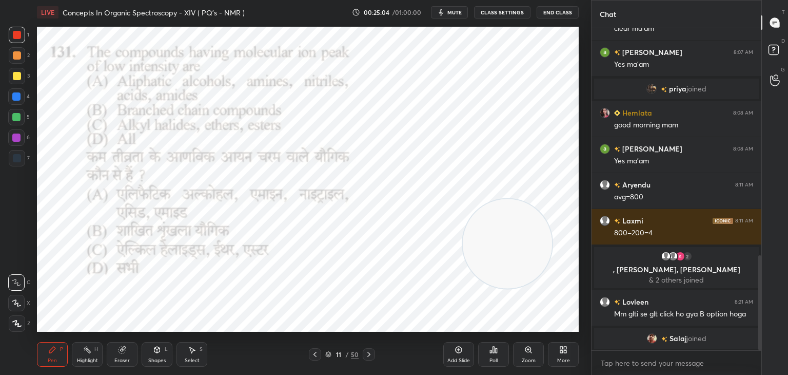
click at [371, 353] on icon at bounding box center [369, 354] width 8 height 8
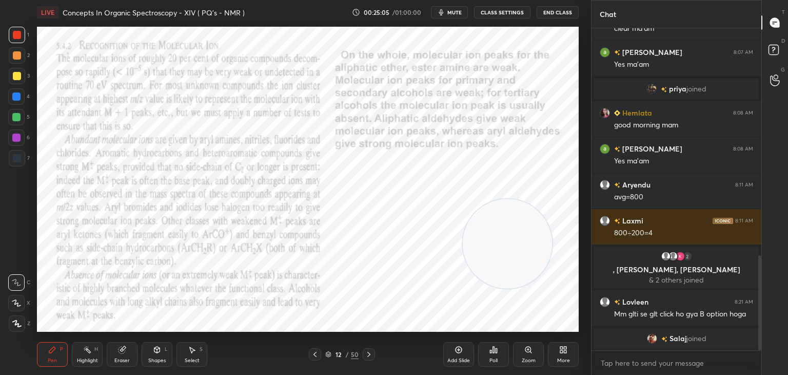
click at [372, 349] on div at bounding box center [369, 354] width 12 height 12
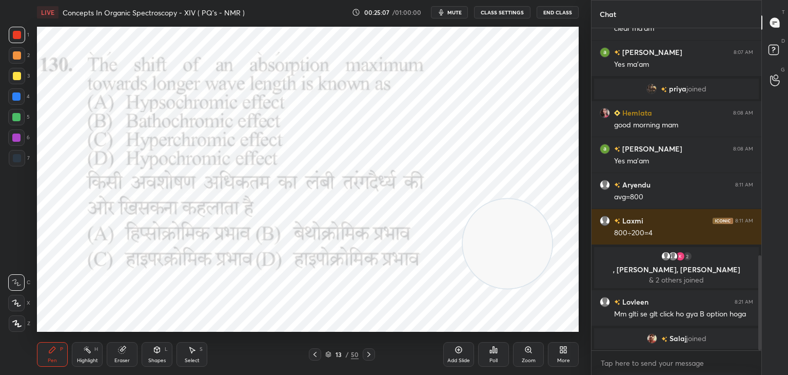
click at [370, 354] on icon at bounding box center [368, 354] width 3 height 5
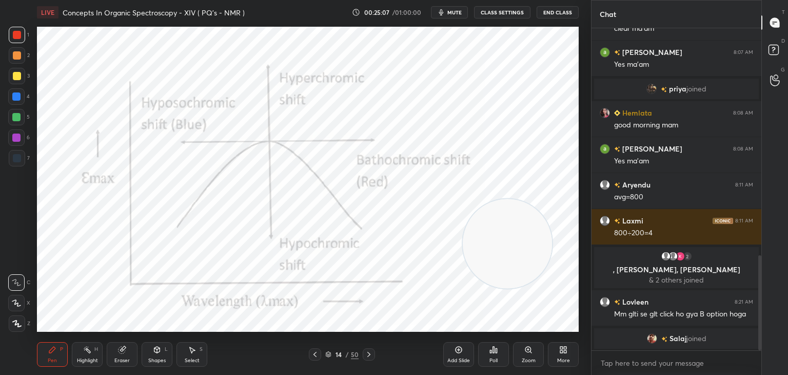
click at [370, 355] on icon at bounding box center [369, 354] width 8 height 8
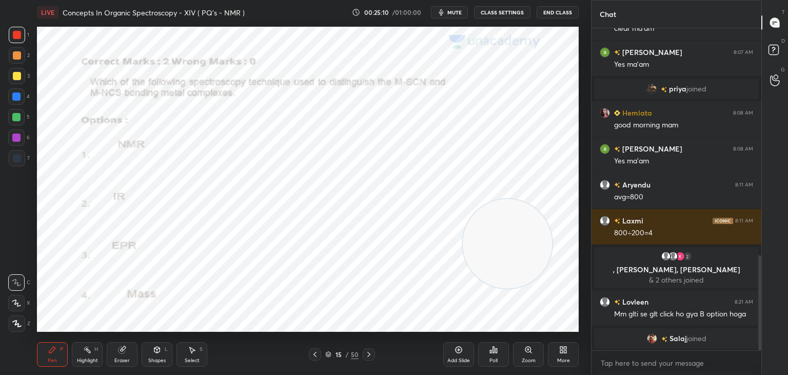
click at [369, 354] on icon at bounding box center [368, 354] width 3 height 5
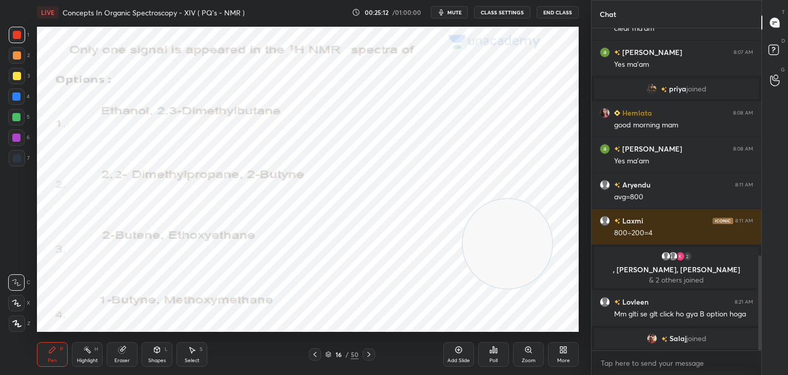
click at [493, 346] on icon at bounding box center [494, 349] width 8 height 8
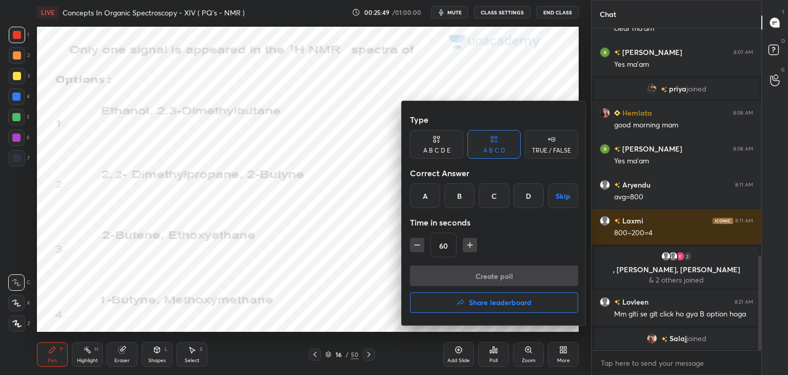
click at [464, 196] on div "B" at bounding box center [459, 195] width 30 height 25
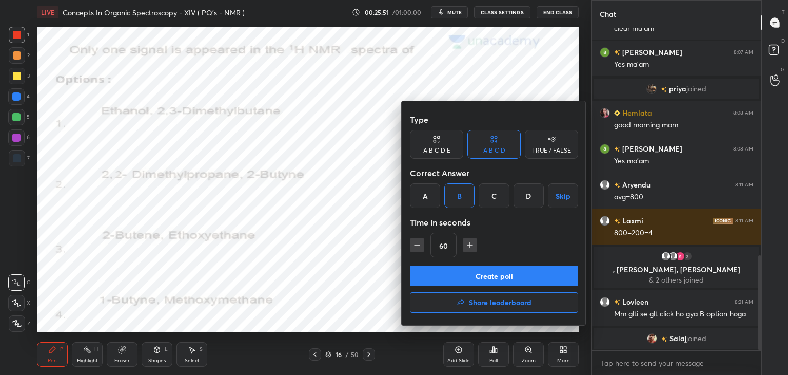
click at [369, 238] on div at bounding box center [394, 187] width 788 height 375
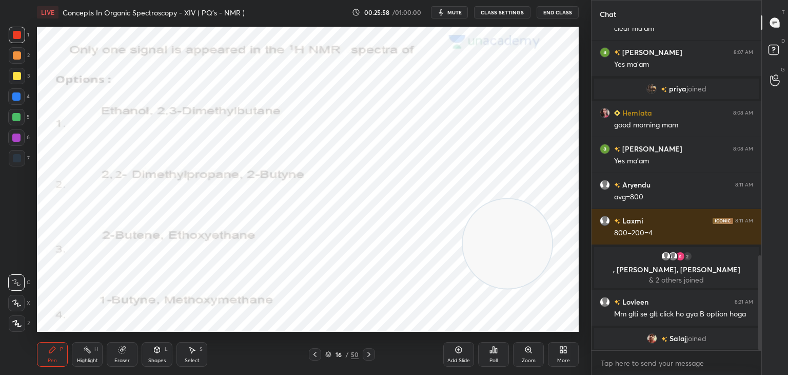
scroll to position [794, 0]
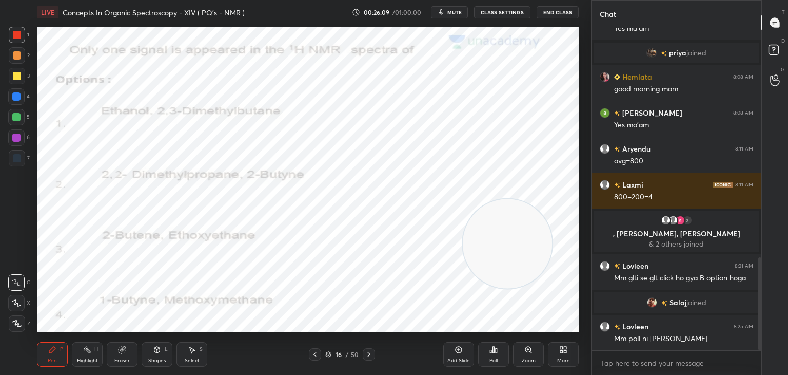
click at [497, 352] on icon at bounding box center [497, 350] width 2 height 5
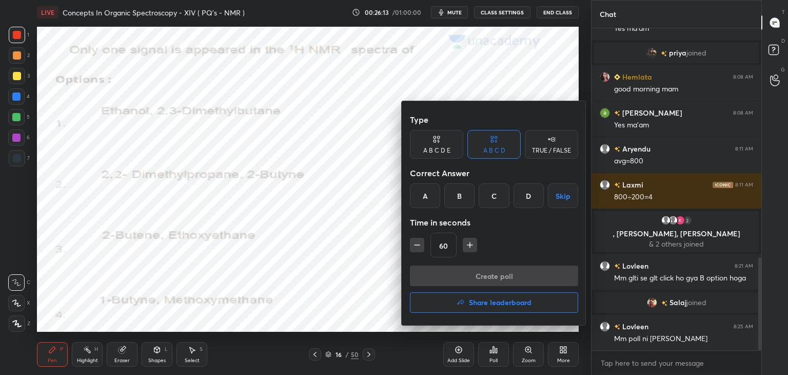
click at [464, 197] on div "B" at bounding box center [459, 195] width 30 height 25
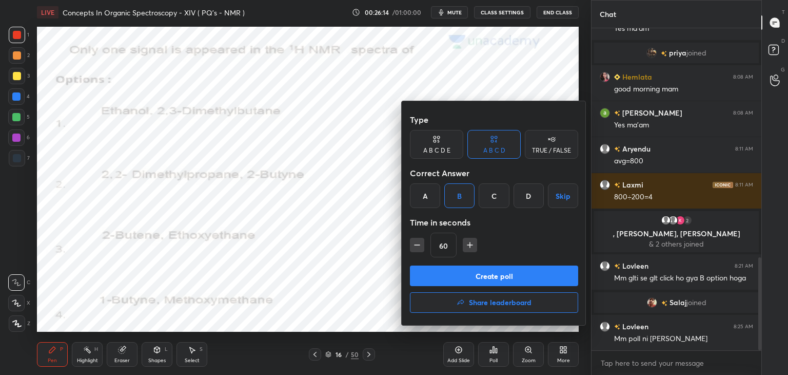
click at [467, 268] on button "Create poll" at bounding box center [494, 275] width 168 height 21
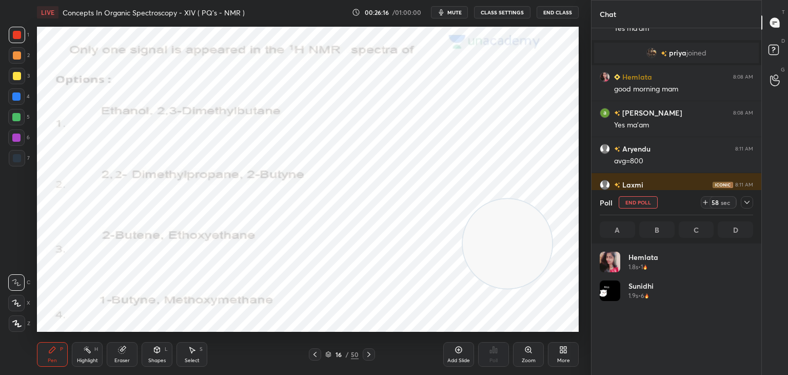
scroll to position [120, 150]
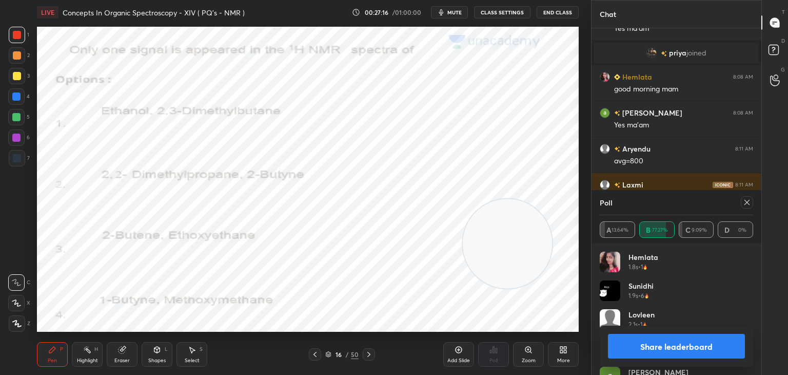
click at [745, 201] on icon at bounding box center [747, 202] width 5 height 5
type textarea "x"
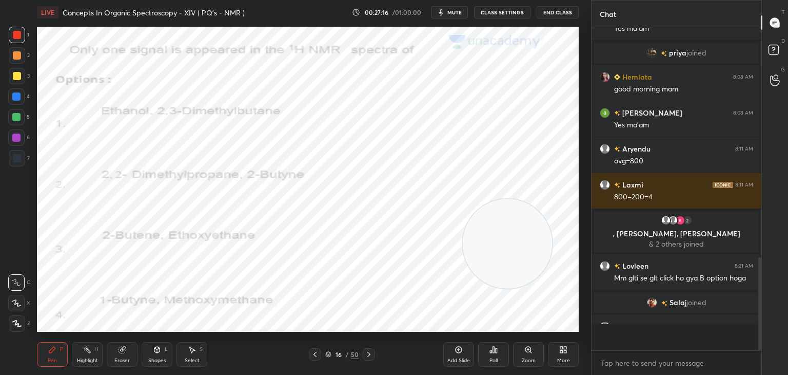
scroll to position [214, 167]
click at [15, 156] on div at bounding box center [17, 158] width 8 height 8
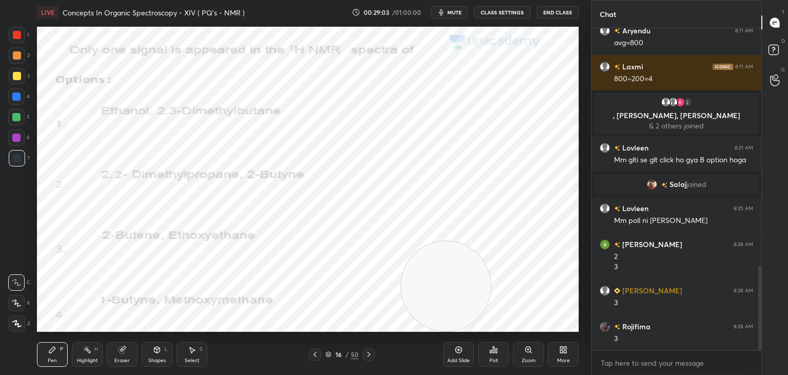
scroll to position [984, 0]
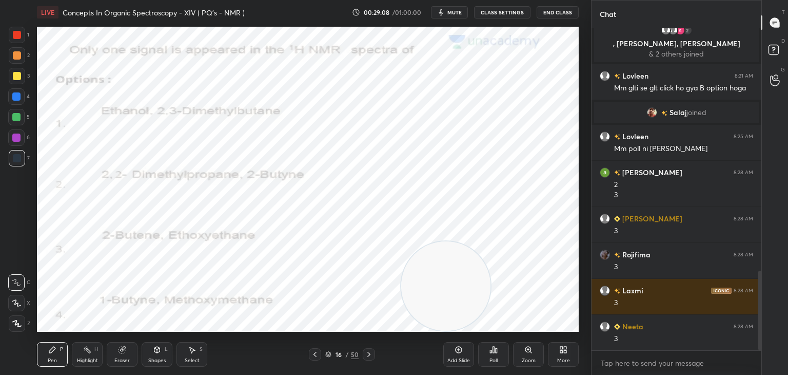
click at [454, 13] on span "mute" at bounding box center [455, 12] width 14 height 7
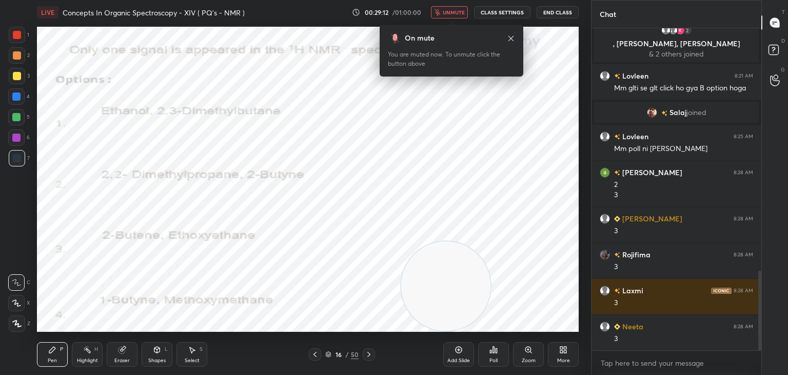
click at [448, 10] on span "unmute" at bounding box center [454, 12] width 22 height 7
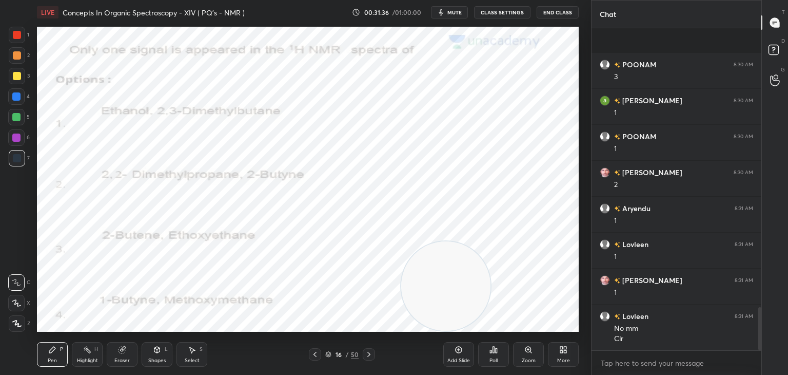
scroll to position [2083, 0]
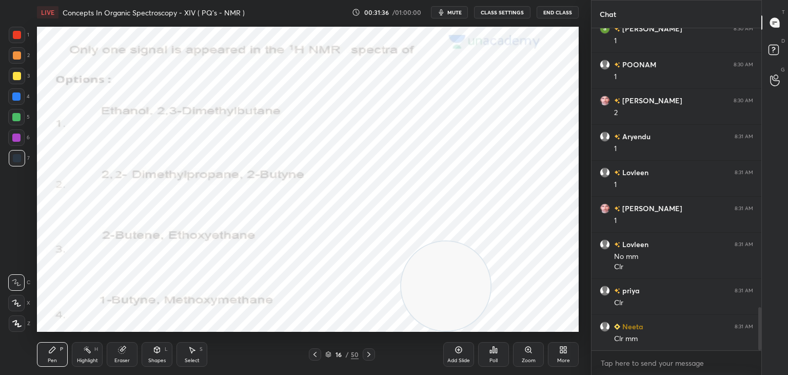
click at [367, 352] on icon at bounding box center [369, 354] width 8 height 8
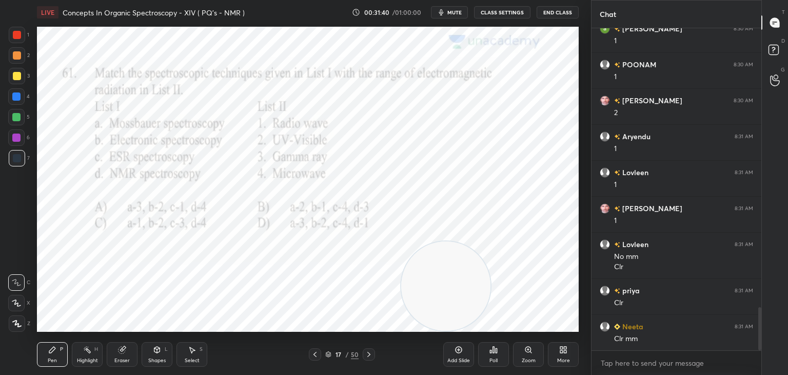
click at [496, 351] on icon at bounding box center [497, 350] width 2 height 5
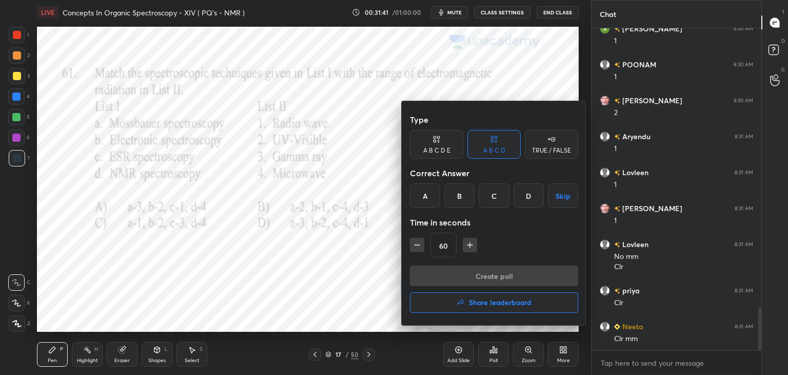
click at [533, 193] on div "D" at bounding box center [529, 195] width 30 height 25
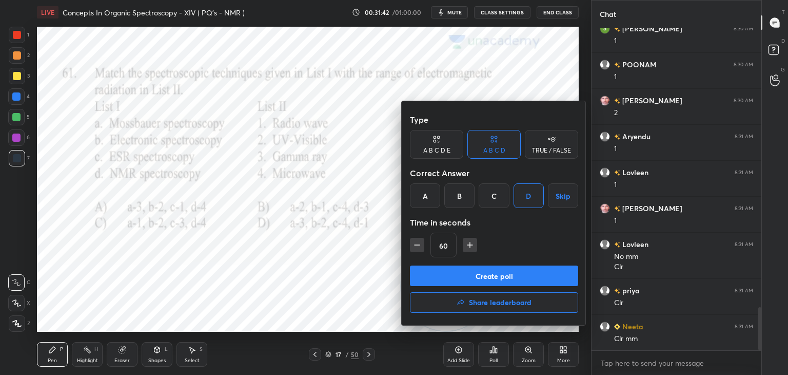
click at [468, 244] on icon "button" at bounding box center [470, 245] width 10 height 10
type input "75"
click at [464, 274] on button "Create poll" at bounding box center [494, 275] width 168 height 21
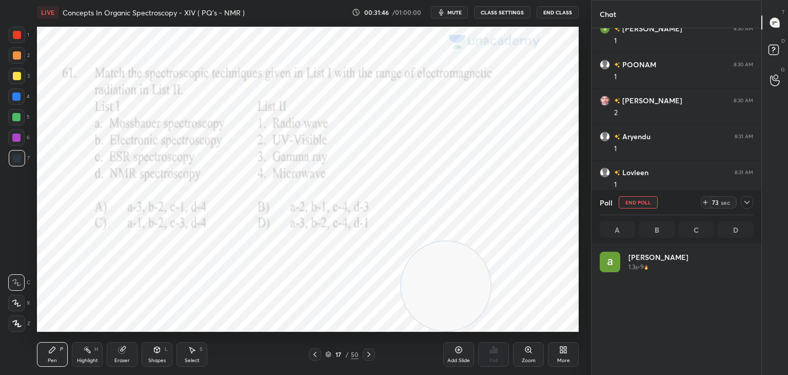
scroll to position [120, 150]
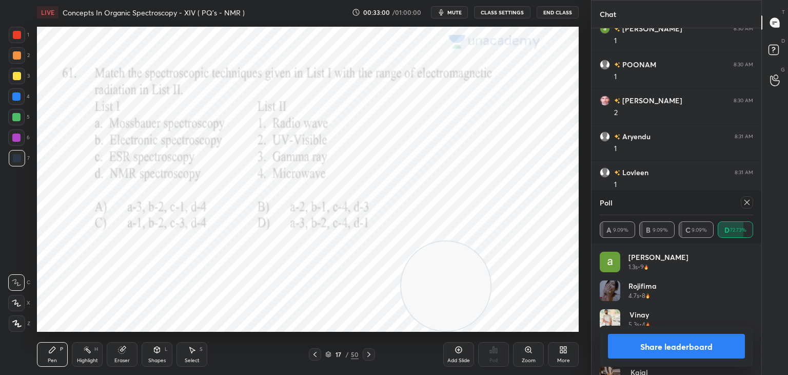
click at [748, 199] on icon at bounding box center [747, 202] width 8 height 8
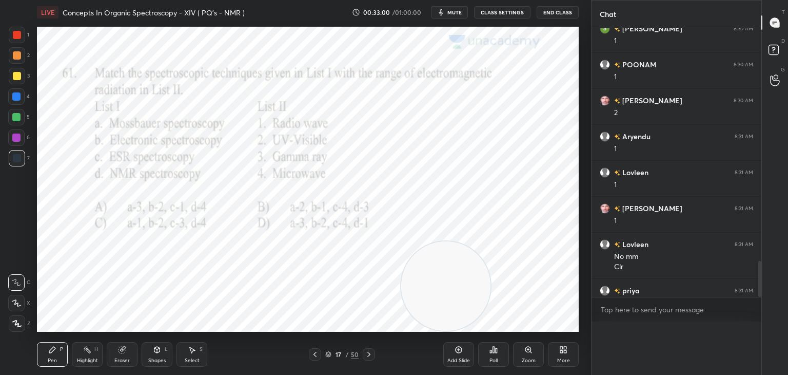
type textarea "x"
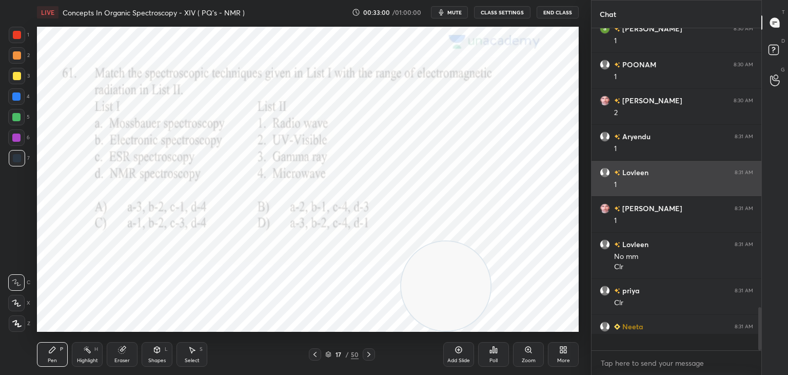
scroll to position [4, 3]
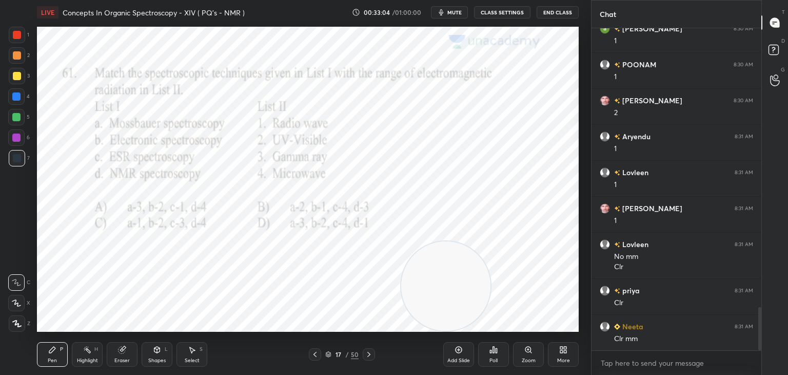
click at [17, 32] on div at bounding box center [17, 35] width 8 height 8
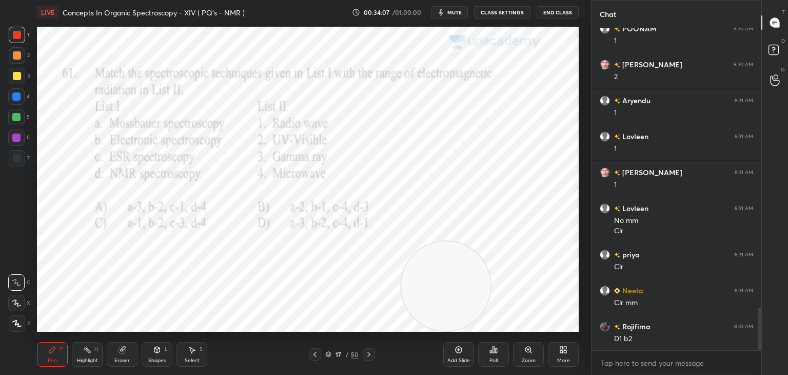
click at [371, 353] on icon at bounding box center [369, 354] width 8 height 8
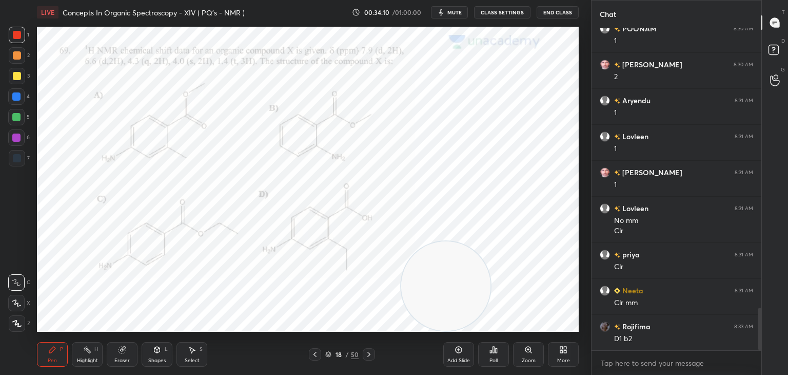
click at [495, 347] on icon at bounding box center [494, 349] width 8 height 8
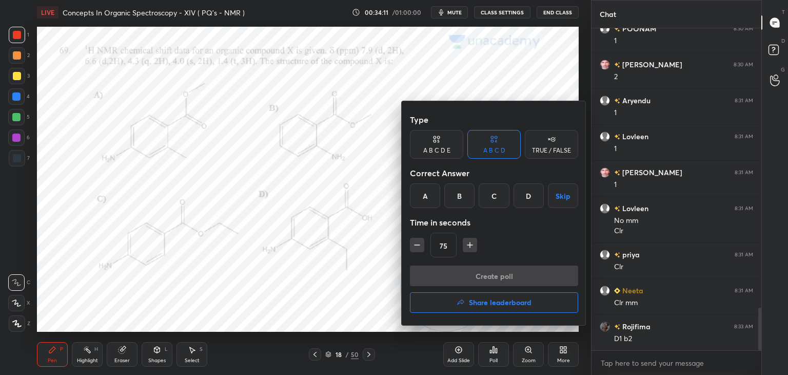
click at [468, 245] on icon "button" at bounding box center [470, 245] width 10 height 10
click at [469, 243] on icon "button" at bounding box center [470, 245] width 10 height 10
click at [473, 240] on icon "button" at bounding box center [475, 245] width 10 height 10
click at [494, 193] on div "C" at bounding box center [494, 195] width 30 height 25
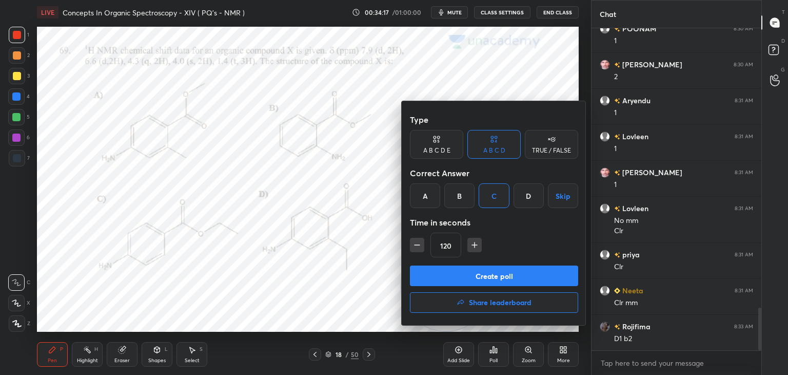
click at [475, 243] on icon "button" at bounding box center [475, 244] width 0 height 5
type input "135"
click at [469, 275] on button "Create poll" at bounding box center [494, 275] width 168 height 21
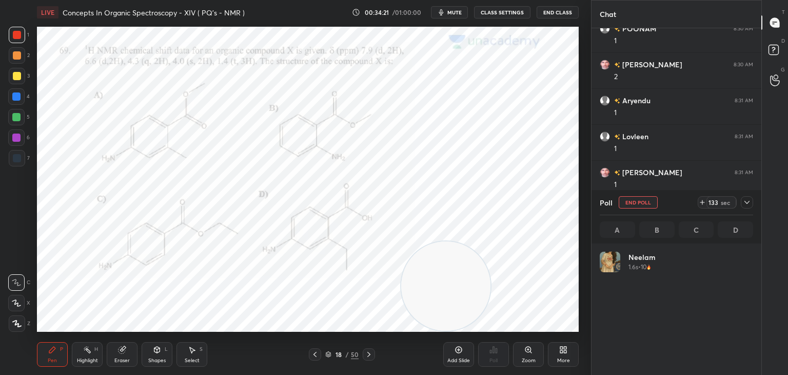
scroll to position [120, 150]
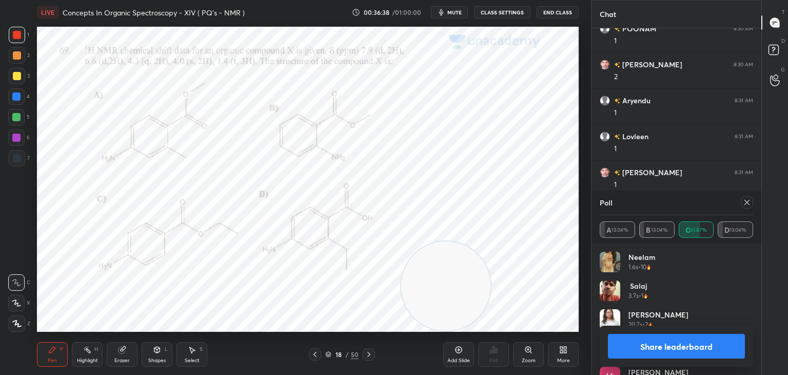
click at [747, 200] on icon at bounding box center [747, 202] width 8 height 8
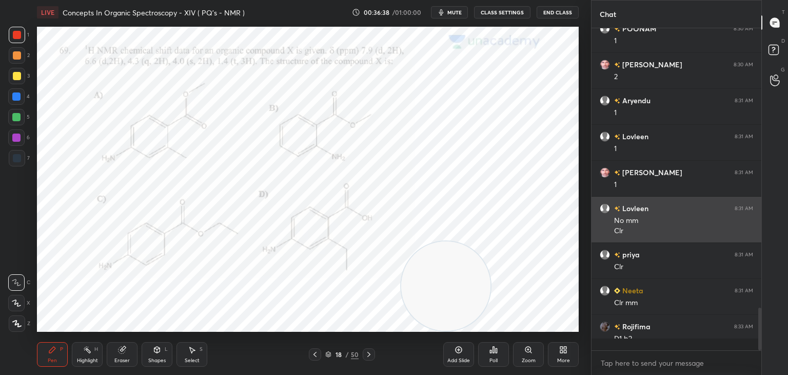
scroll to position [4, 3]
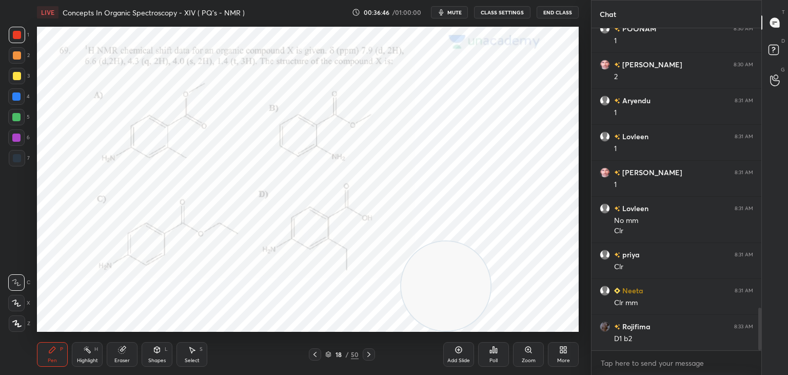
click at [15, 165] on div at bounding box center [17, 158] width 16 height 16
click at [17, 35] on div at bounding box center [17, 35] width 8 height 8
click at [18, 93] on div at bounding box center [16, 96] width 8 height 8
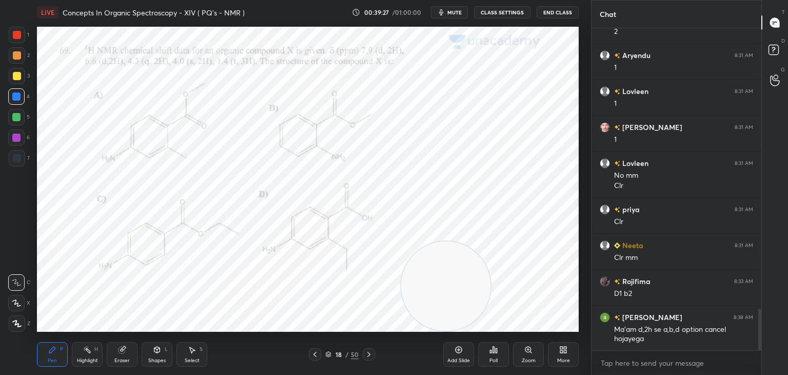
click at [18, 33] on div at bounding box center [17, 35] width 8 height 8
click at [18, 136] on div at bounding box center [16, 137] width 8 height 8
click at [18, 34] on div at bounding box center [17, 35] width 8 height 8
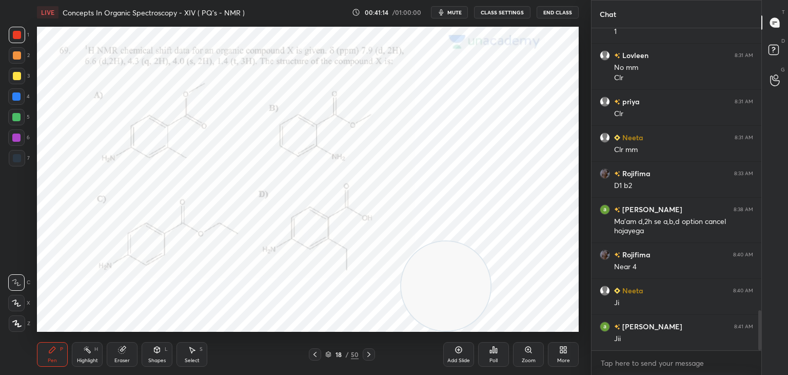
scroll to position [2307, 0]
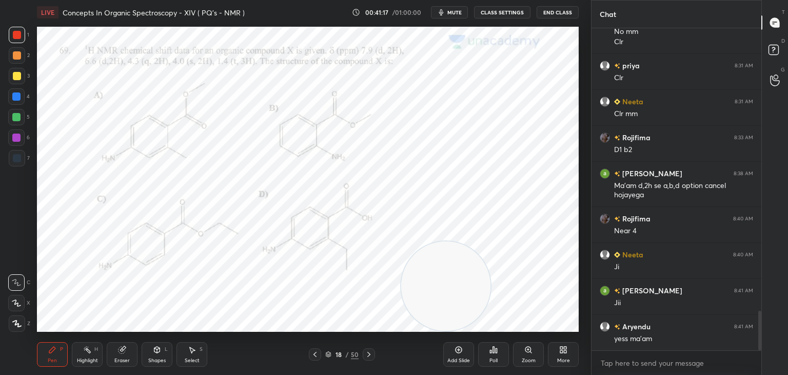
click at [371, 354] on icon at bounding box center [369, 354] width 8 height 8
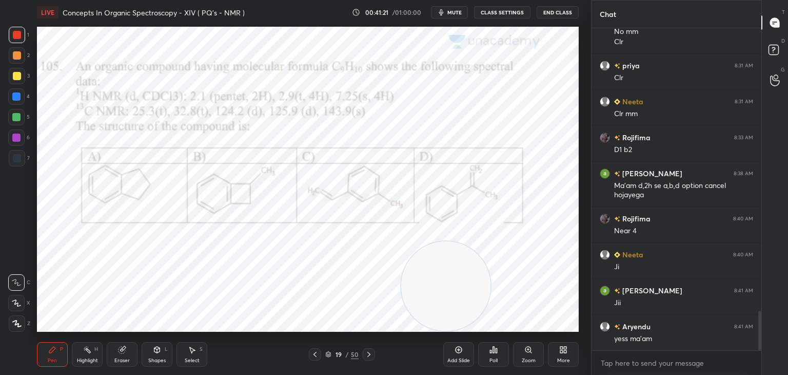
click at [496, 347] on icon at bounding box center [494, 349] width 8 height 8
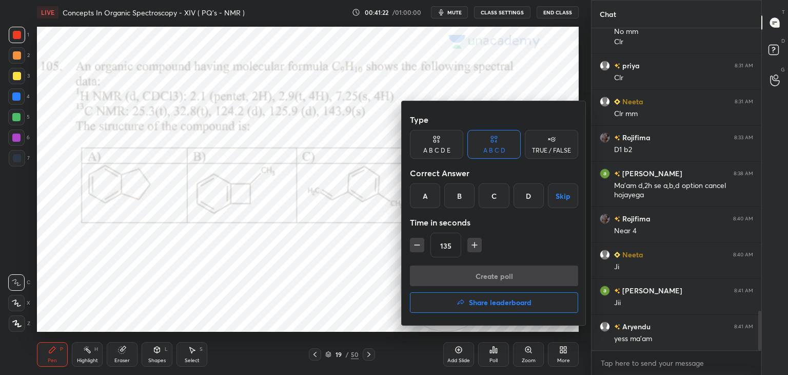
click at [427, 195] on div "A" at bounding box center [425, 195] width 30 height 25
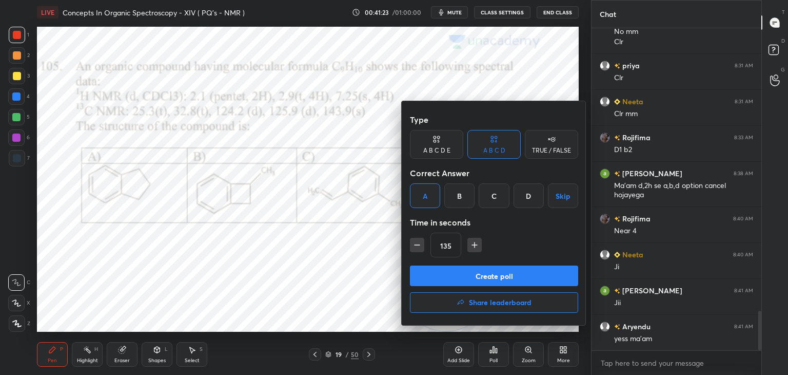
click at [454, 276] on button "Create poll" at bounding box center [494, 275] width 168 height 21
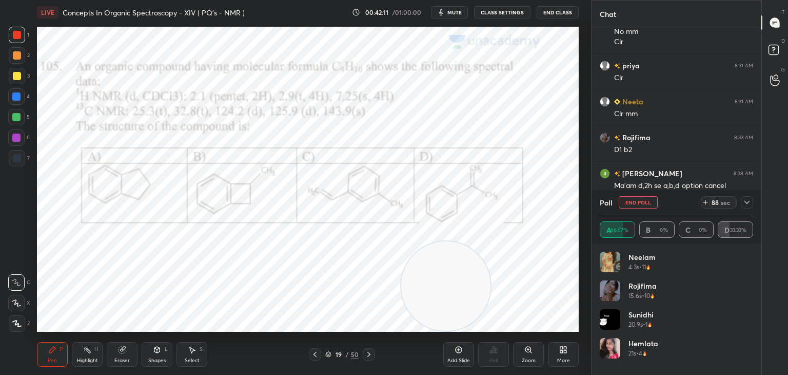
scroll to position [2397, 0]
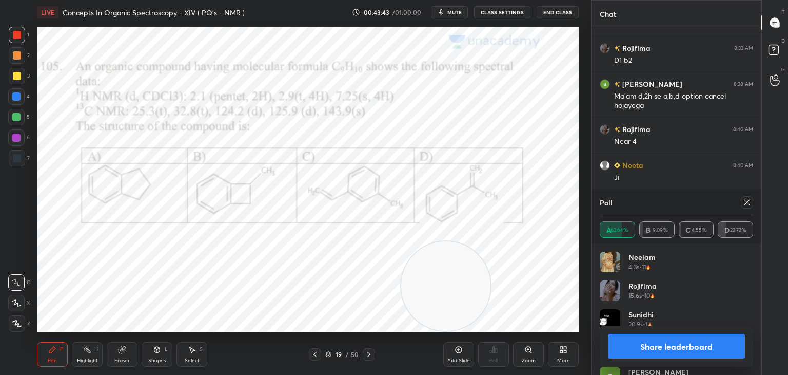
click at [752, 200] on div at bounding box center [747, 202] width 12 height 12
type textarea "x"
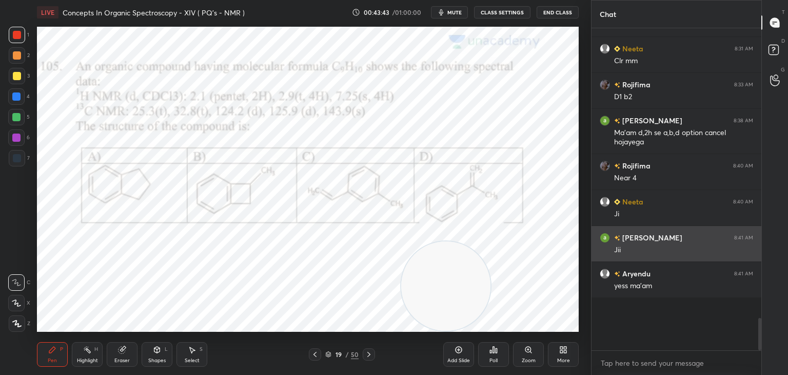
scroll to position [232, 167]
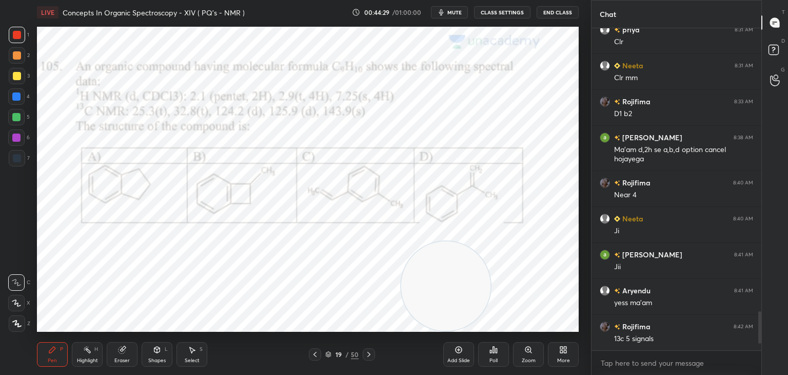
click at [21, 162] on div at bounding box center [17, 158] width 16 height 16
click at [14, 136] on div at bounding box center [16, 137] width 8 height 8
click at [16, 115] on div at bounding box center [16, 117] width 8 height 8
click at [16, 72] on div at bounding box center [17, 76] width 8 height 8
click at [17, 29] on div at bounding box center [17, 35] width 16 height 16
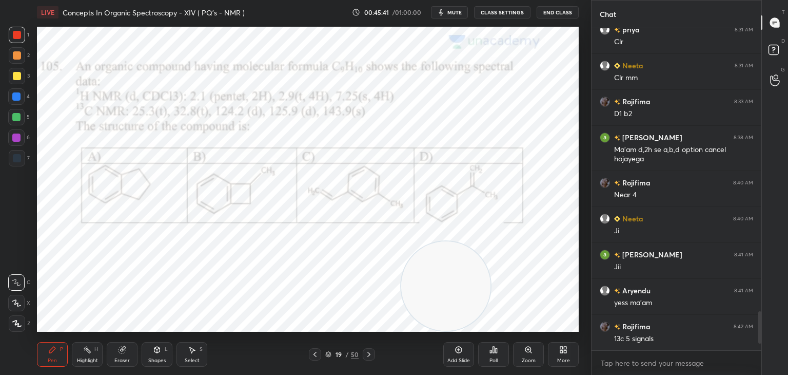
click at [18, 97] on div at bounding box center [16, 96] width 8 height 8
click at [374, 349] on div at bounding box center [369, 354] width 12 height 12
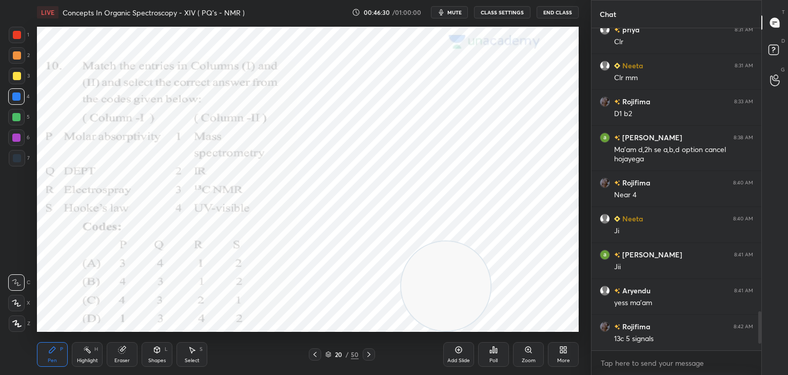
click at [495, 344] on div "Poll" at bounding box center [493, 354] width 31 height 25
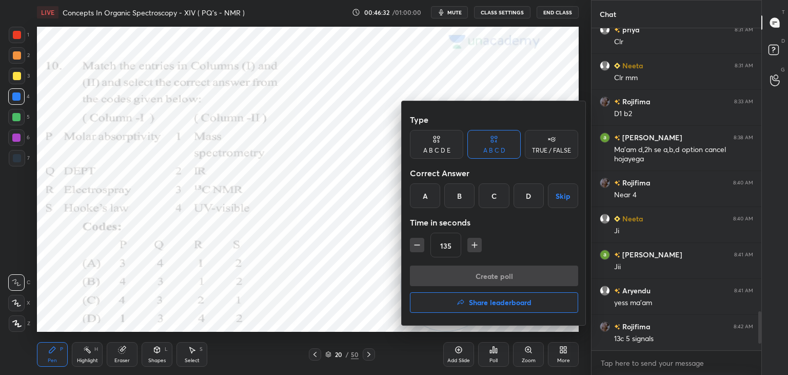
click at [419, 243] on icon "button" at bounding box center [417, 245] width 10 height 10
click at [421, 240] on icon "button" at bounding box center [417, 245] width 10 height 10
click at [421, 242] on icon "button" at bounding box center [417, 245] width 10 height 10
type input "90"
click at [456, 198] on div "B" at bounding box center [459, 195] width 30 height 25
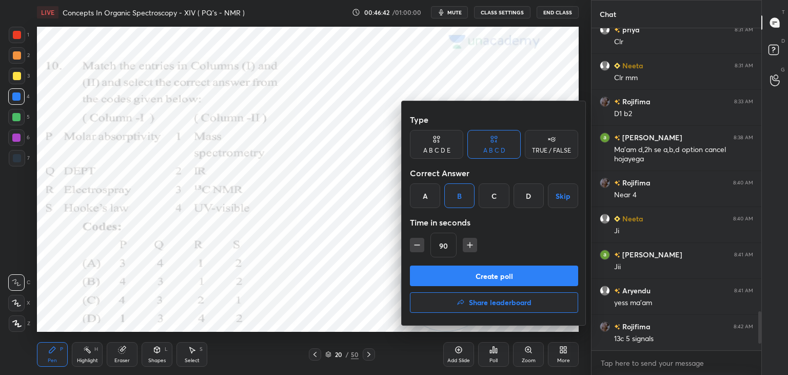
click at [466, 270] on button "Create poll" at bounding box center [494, 275] width 168 height 21
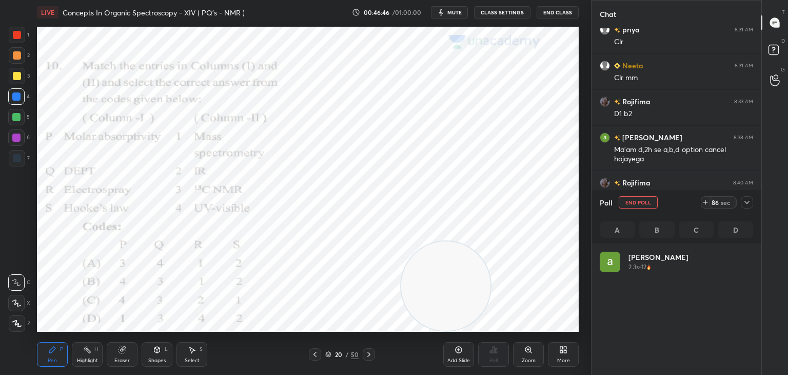
scroll to position [120, 150]
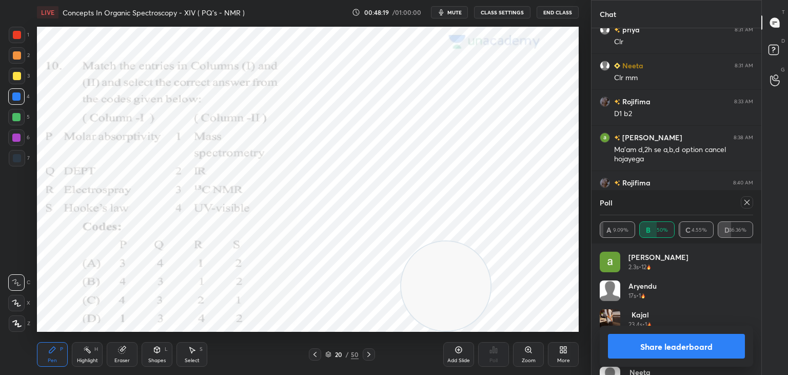
click at [748, 202] on icon at bounding box center [747, 202] width 5 height 5
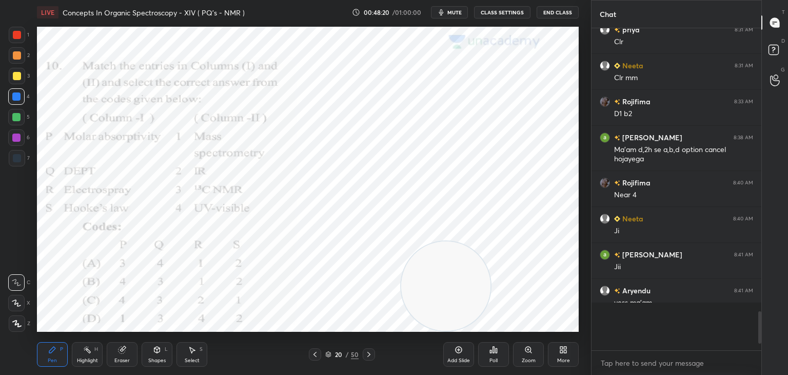
scroll to position [4, 3]
click at [21, 34] on div at bounding box center [17, 35] width 8 height 8
click at [372, 350] on icon at bounding box center [369, 354] width 8 height 8
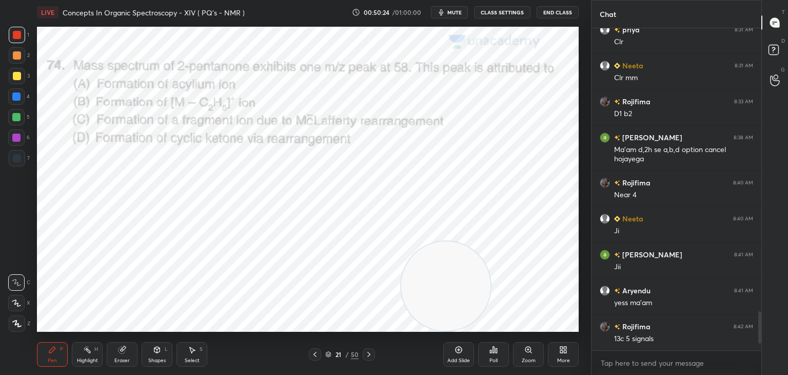
click at [496, 346] on icon at bounding box center [494, 349] width 8 height 8
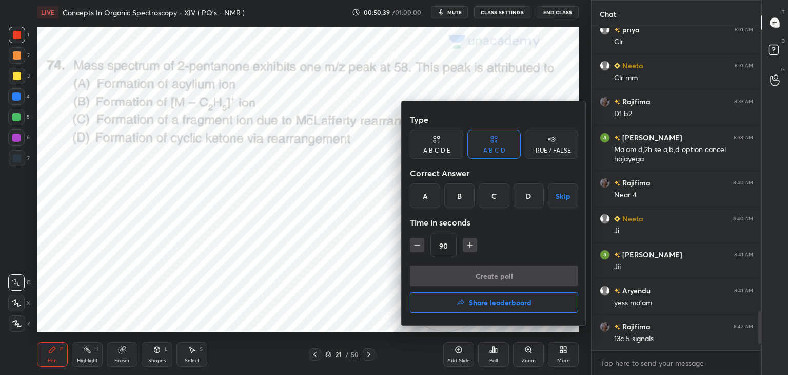
click at [335, 242] on div at bounding box center [394, 187] width 788 height 375
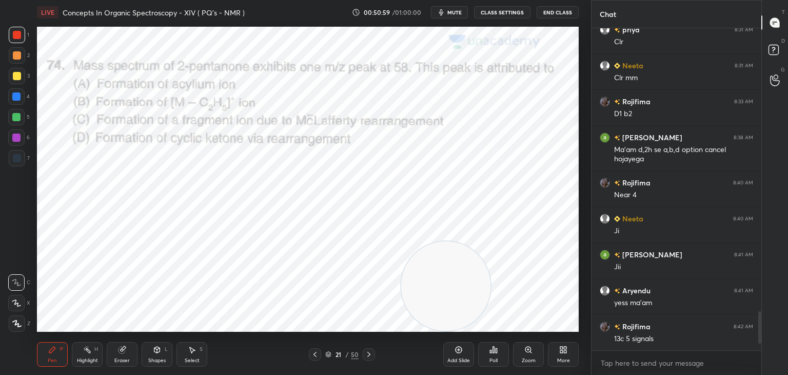
click at [493, 349] on icon at bounding box center [494, 349] width 8 height 8
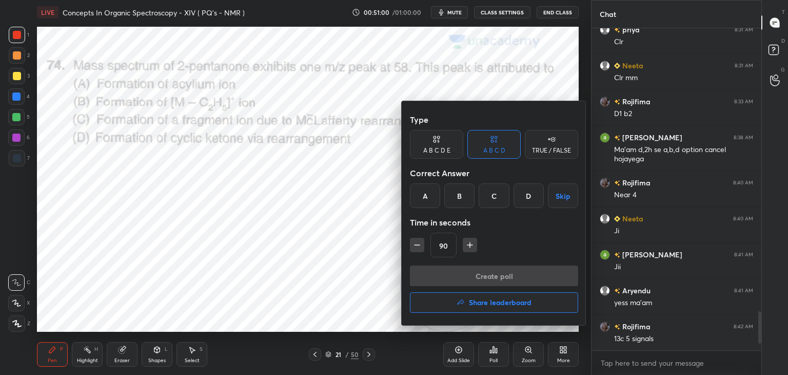
click at [498, 191] on div "C" at bounding box center [494, 195] width 30 height 25
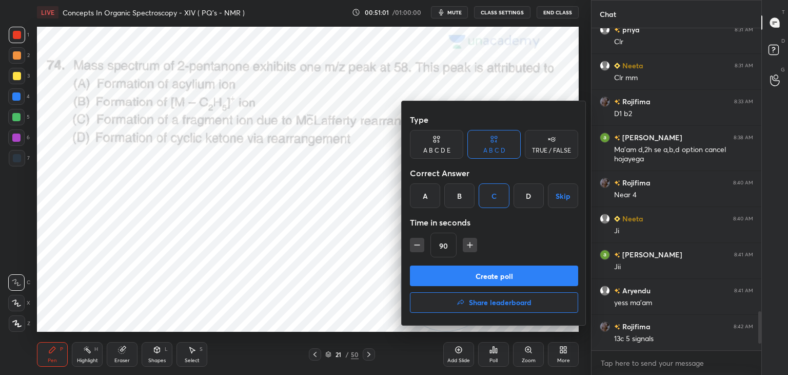
click at [476, 275] on button "Create poll" at bounding box center [494, 275] width 168 height 21
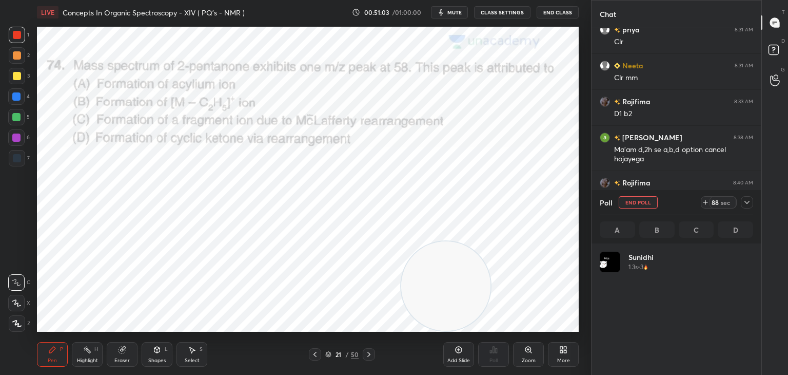
scroll to position [120, 150]
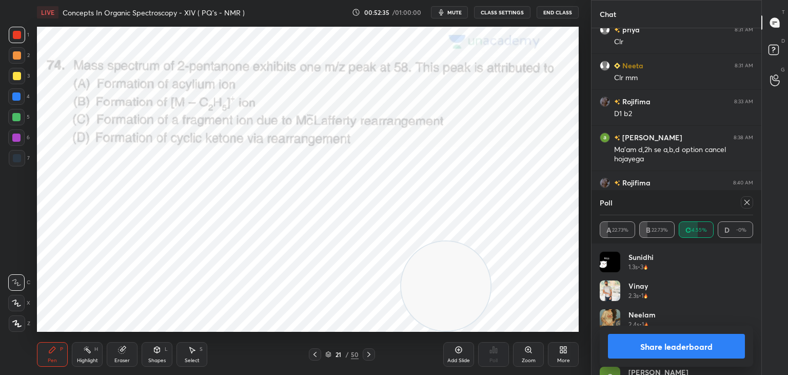
click at [749, 201] on icon at bounding box center [747, 202] width 8 height 8
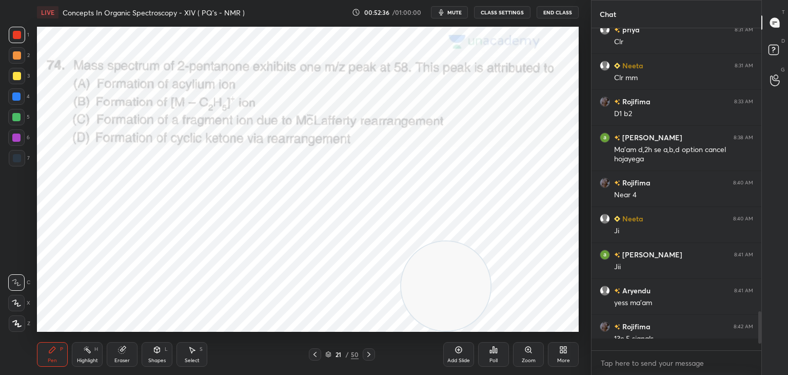
scroll to position [4, 3]
click at [25, 158] on div "7" at bounding box center [19, 158] width 21 height 16
click at [14, 158] on div at bounding box center [17, 158] width 8 height 8
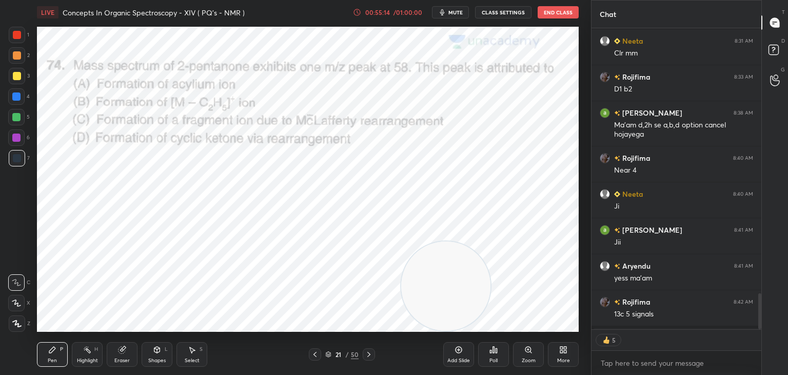
click at [358, 11] on icon at bounding box center [357, 12] width 8 height 8
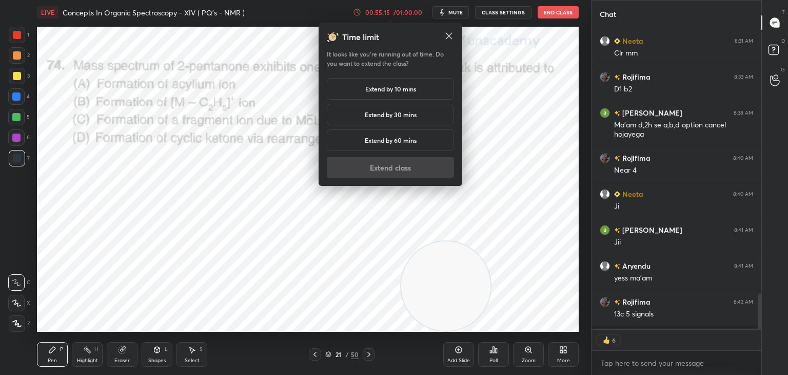
click at [354, 89] on div "Extend by 10 mins" at bounding box center [390, 89] width 127 height 22
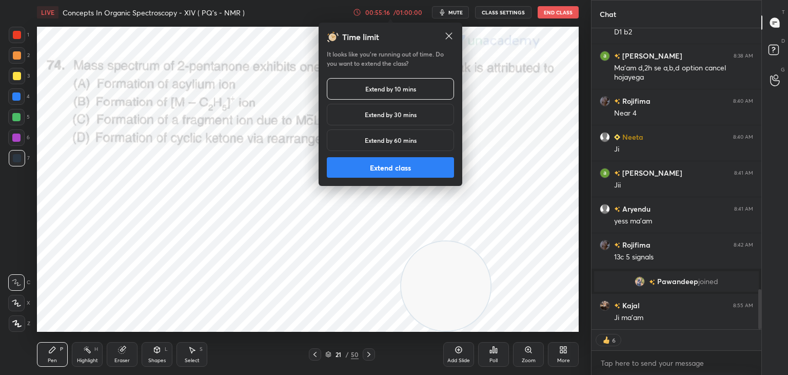
scroll to position [1975, 0]
click at [343, 165] on button "Extend class" at bounding box center [390, 167] width 127 height 21
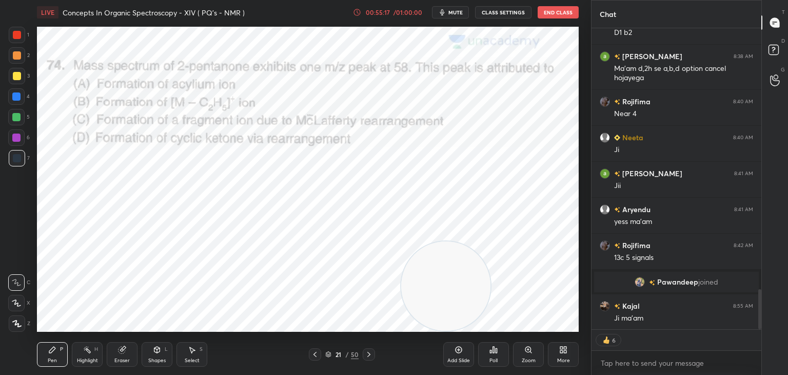
scroll to position [2011, 0]
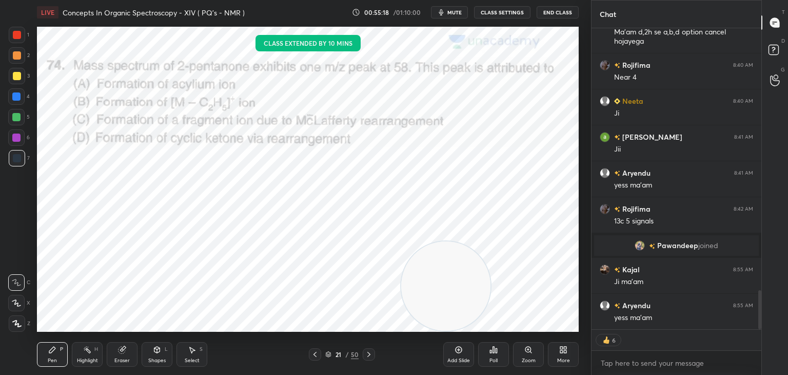
click at [369, 352] on icon at bounding box center [369, 354] width 8 height 8
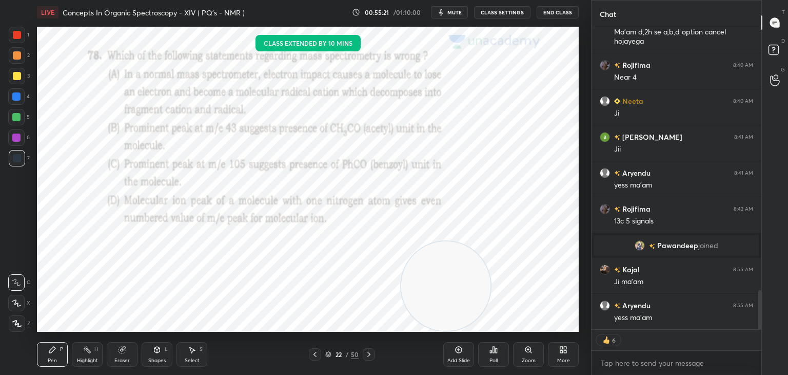
scroll to position [2047, 0]
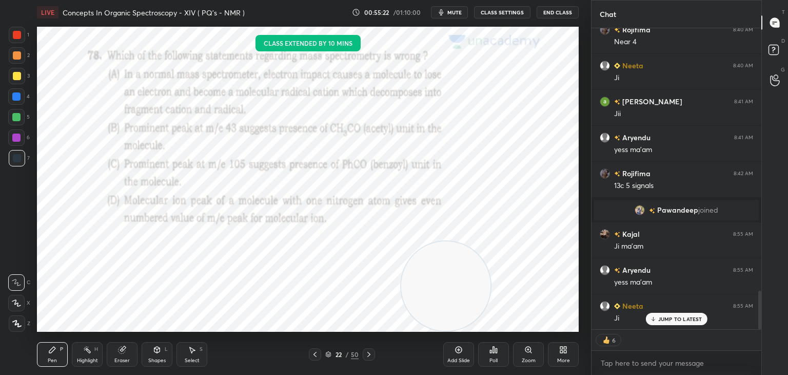
click at [497, 346] on icon at bounding box center [494, 349] width 8 height 8
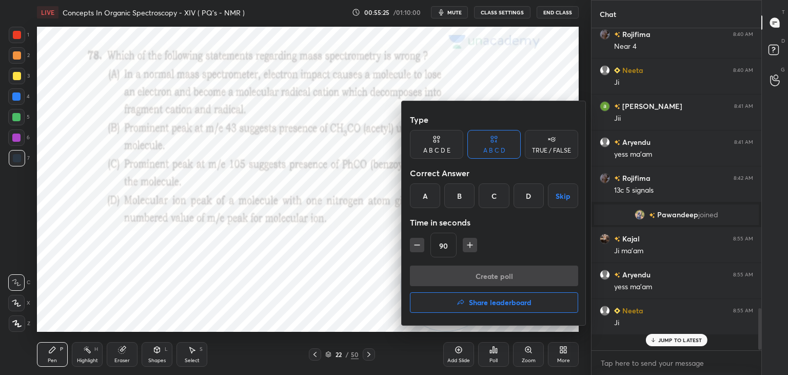
scroll to position [2026, 0]
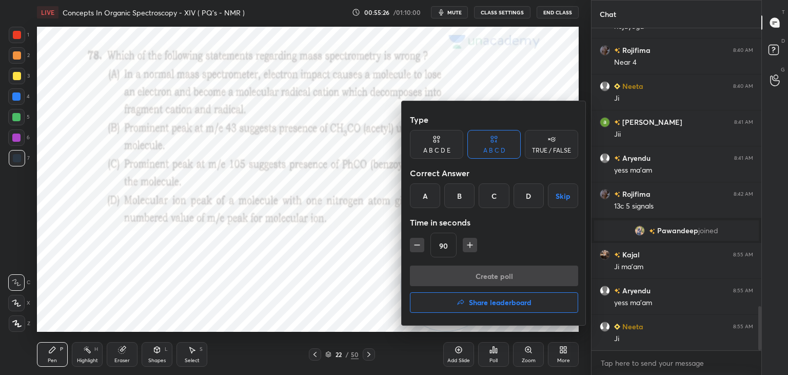
click at [531, 190] on div "D" at bounding box center [529, 195] width 30 height 25
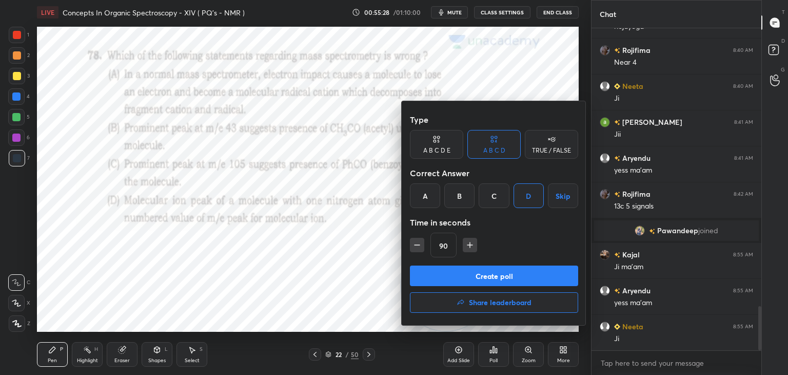
click at [487, 268] on button "Create poll" at bounding box center [494, 275] width 168 height 21
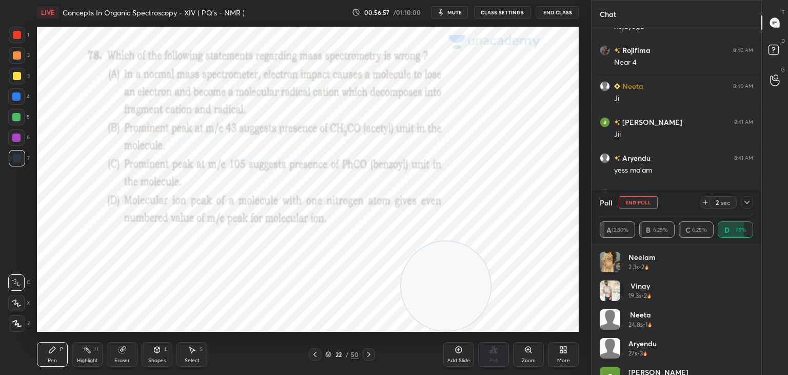
scroll to position [4, 3]
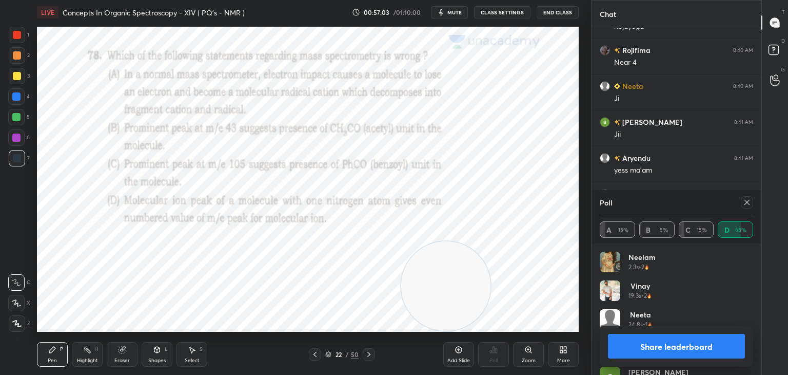
click at [749, 200] on icon at bounding box center [747, 202] width 8 height 8
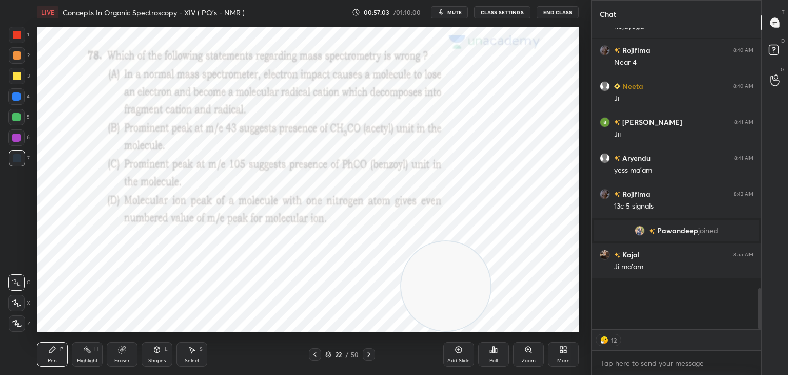
scroll to position [3, 3]
click at [373, 352] on div at bounding box center [369, 354] width 12 height 12
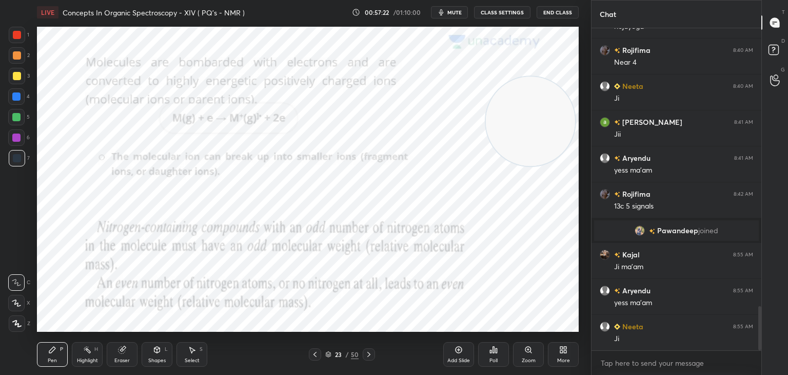
scroll to position [2051, 0]
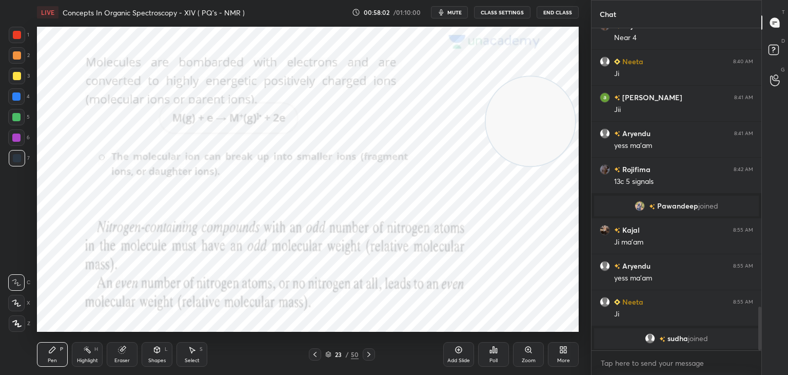
click at [316, 351] on icon at bounding box center [315, 354] width 8 height 8
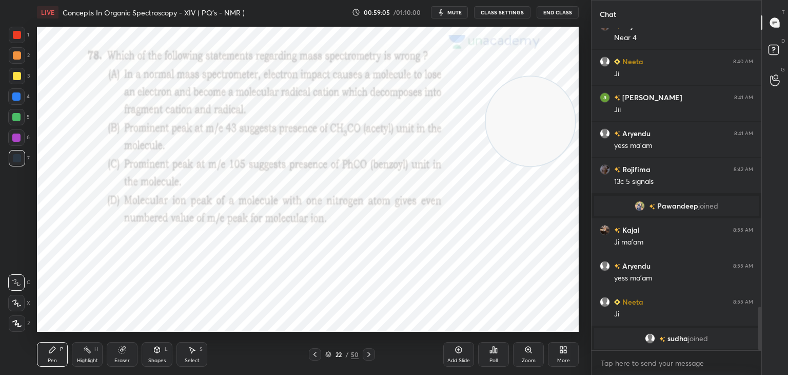
scroll to position [2056, 0]
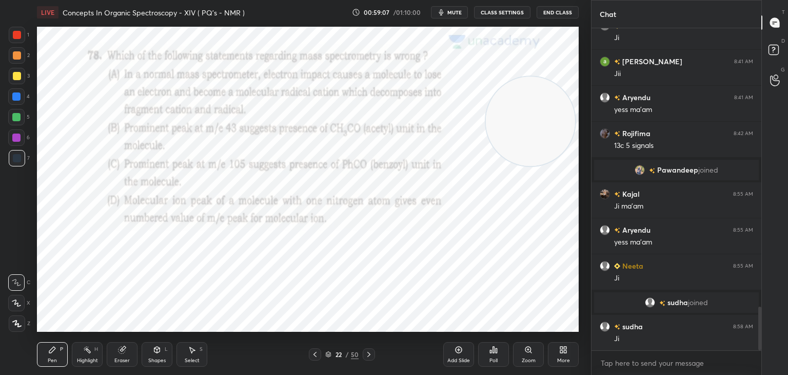
click at [372, 354] on icon at bounding box center [369, 354] width 8 height 8
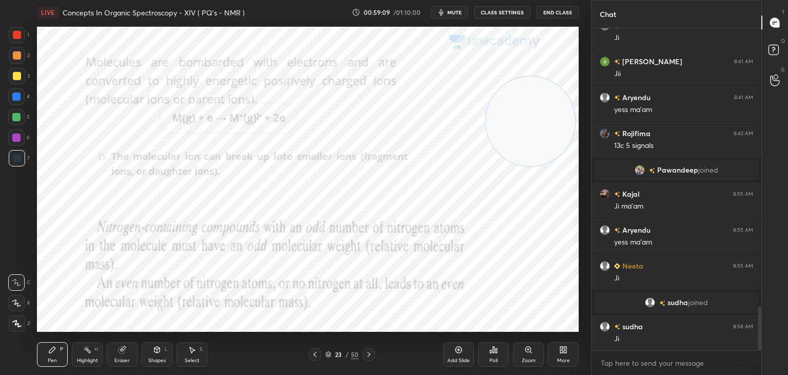
click at [370, 353] on icon at bounding box center [369, 354] width 8 height 8
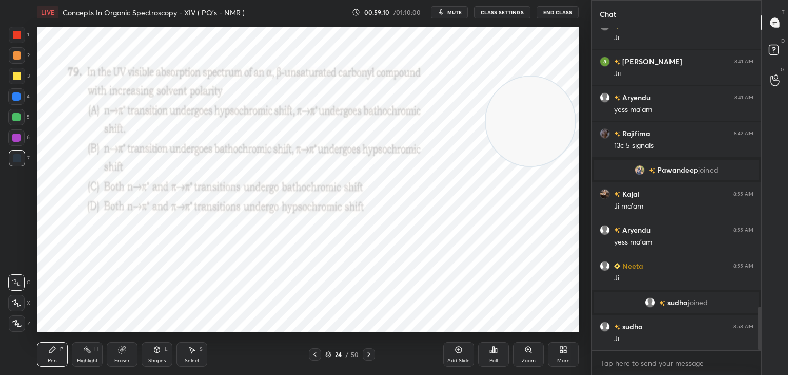
click at [495, 346] on icon at bounding box center [494, 349] width 8 height 8
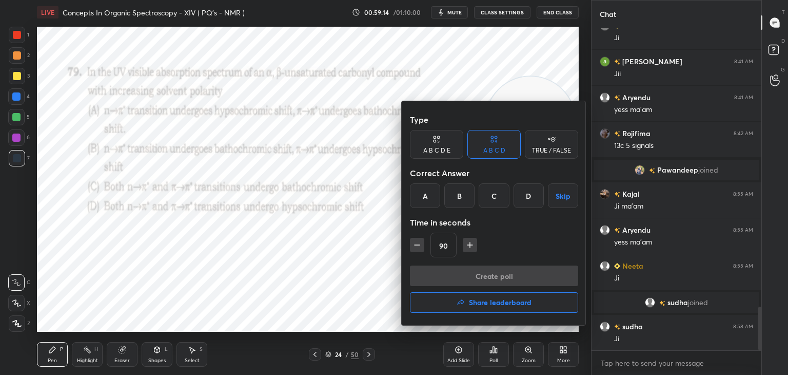
click at [422, 192] on div "A" at bounding box center [425, 195] width 30 height 25
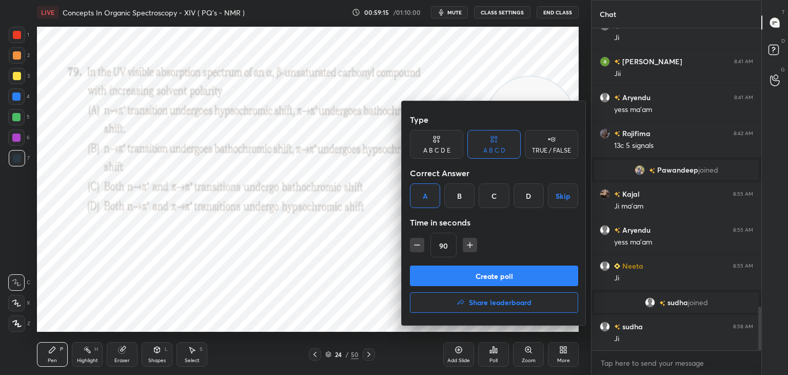
click at [447, 280] on button "Create poll" at bounding box center [494, 275] width 168 height 21
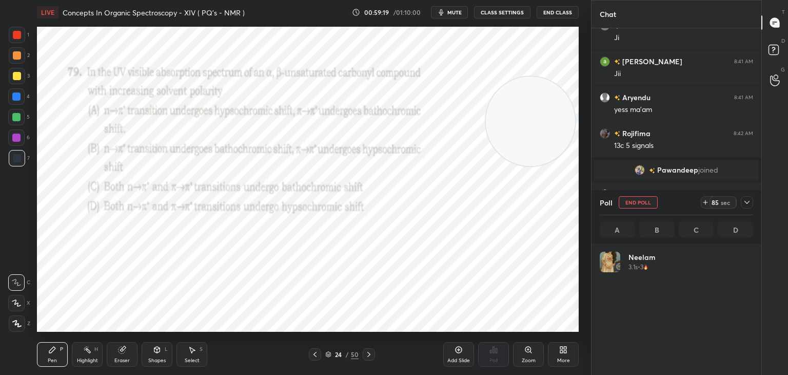
scroll to position [120, 150]
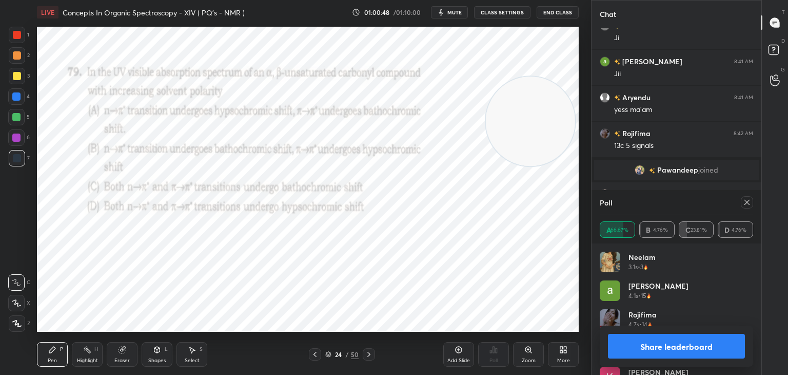
click at [749, 200] on icon at bounding box center [747, 202] width 8 height 8
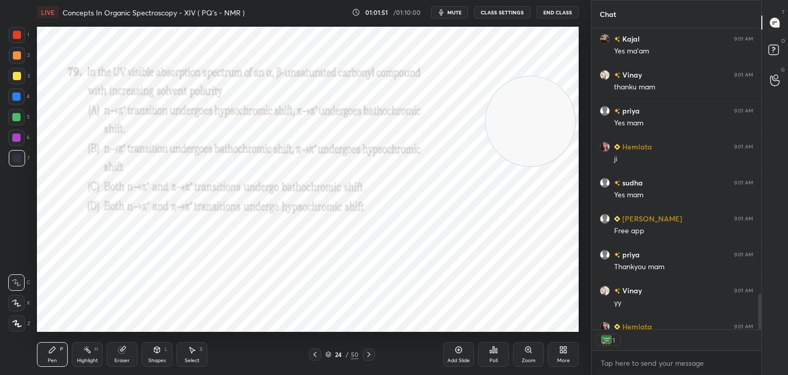
scroll to position [2472, 0]
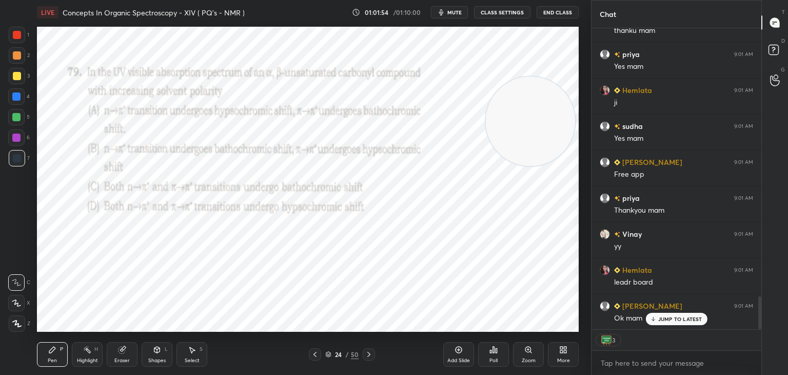
click at [491, 348] on icon at bounding box center [494, 349] width 8 height 8
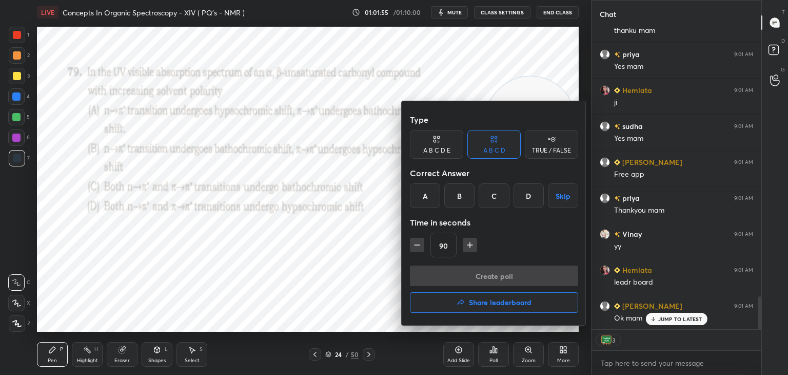
type textarea "x"
click at [413, 242] on icon "button" at bounding box center [417, 245] width 10 height 10
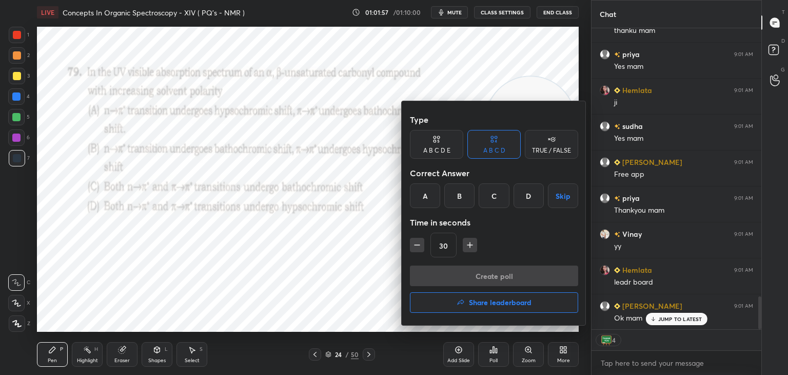
click at [415, 242] on icon "button" at bounding box center [417, 245] width 10 height 10
type input "15"
click at [415, 242] on div "15" at bounding box center [494, 244] width 168 height 25
click at [423, 190] on div "A" at bounding box center [425, 195] width 30 height 25
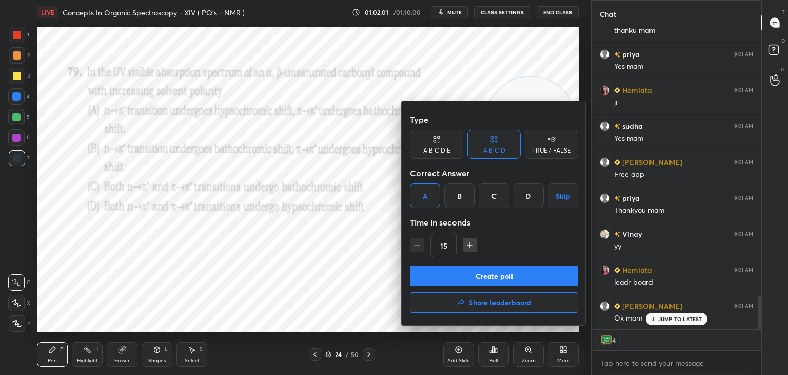
click at [479, 276] on button "Create poll" at bounding box center [494, 275] width 168 height 21
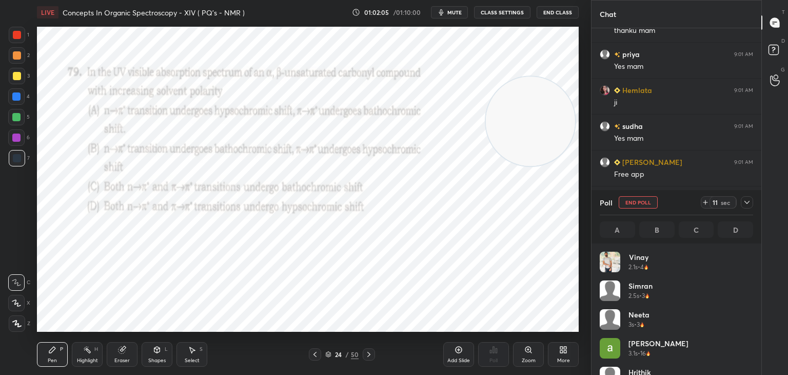
scroll to position [2504, 0]
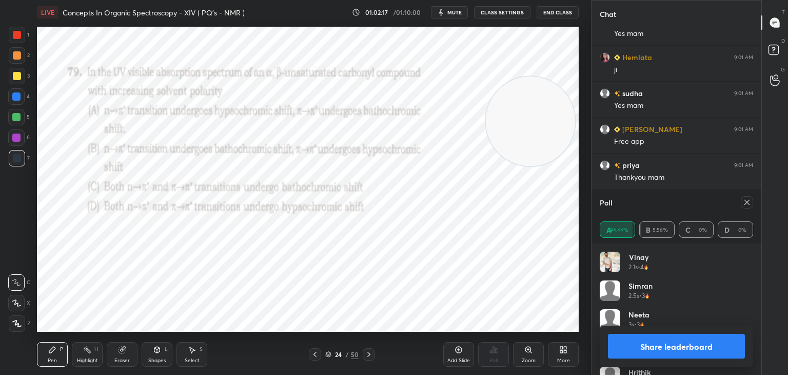
click at [682, 349] on button "Share leaderboard" at bounding box center [676, 346] width 137 height 25
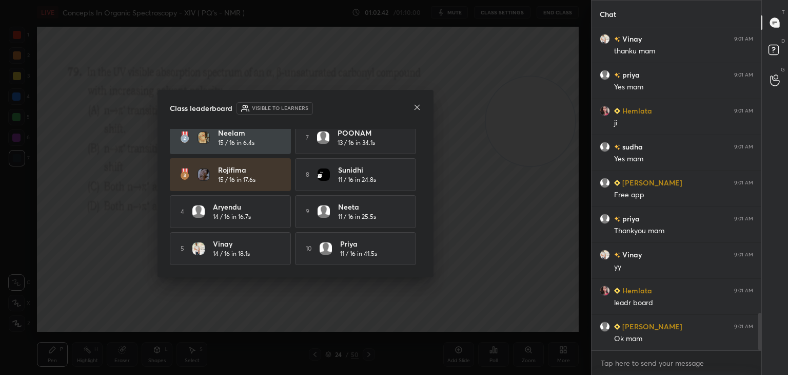
click at [419, 106] on icon at bounding box center [417, 107] width 8 height 8
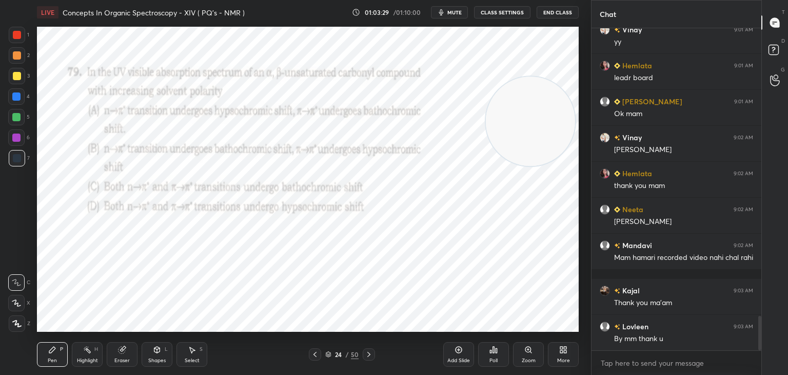
scroll to position [2712, 0]
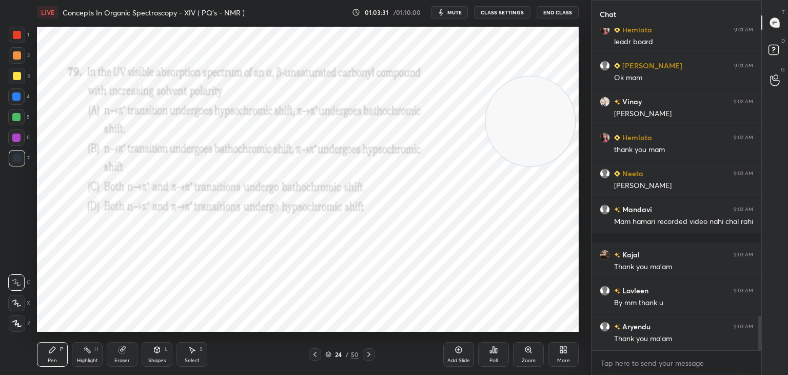
click at [560, 10] on button "End Class" at bounding box center [558, 12] width 42 height 12
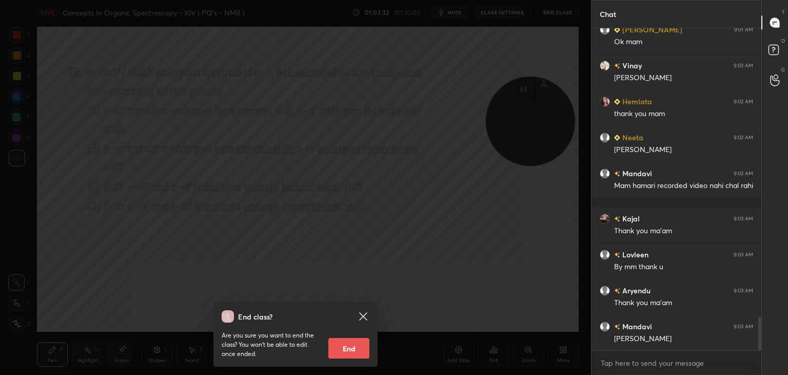
click at [354, 347] on button "End" at bounding box center [348, 348] width 41 height 21
type textarea "x"
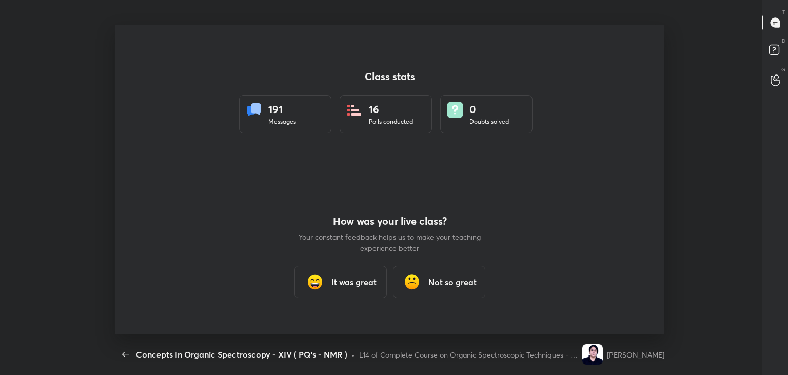
scroll to position [0, 0]
click at [347, 280] on h3 "It was great" at bounding box center [354, 282] width 45 height 12
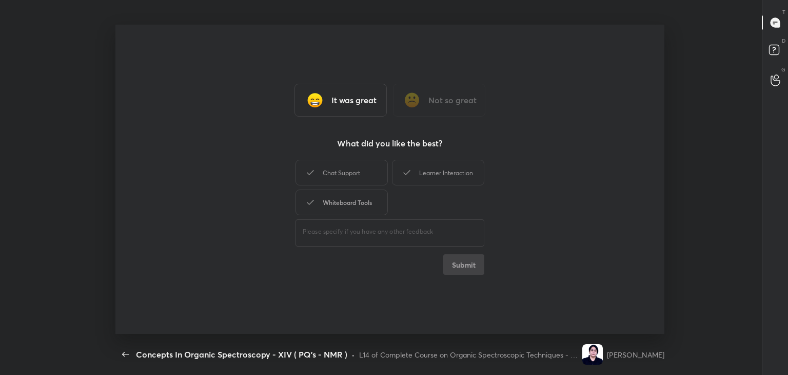
drag, startPoint x: 342, startPoint y: 173, endPoint x: 351, endPoint y: 202, distance: 30.0
click at [344, 177] on div "Chat Support" at bounding box center [342, 173] width 92 height 26
click at [355, 209] on div "Whiteboard Tools" at bounding box center [342, 202] width 92 height 26
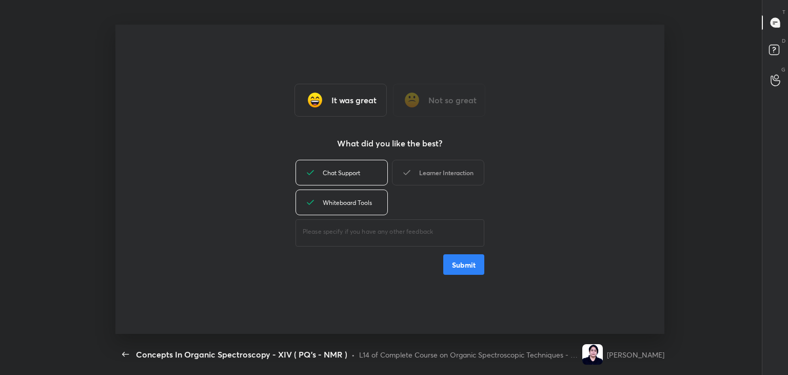
click at [456, 173] on div "Learner Interaction" at bounding box center [438, 173] width 92 height 26
click at [465, 259] on button "Submit" at bounding box center [463, 264] width 41 height 21
